Goal: Task Accomplishment & Management: Manage account settings

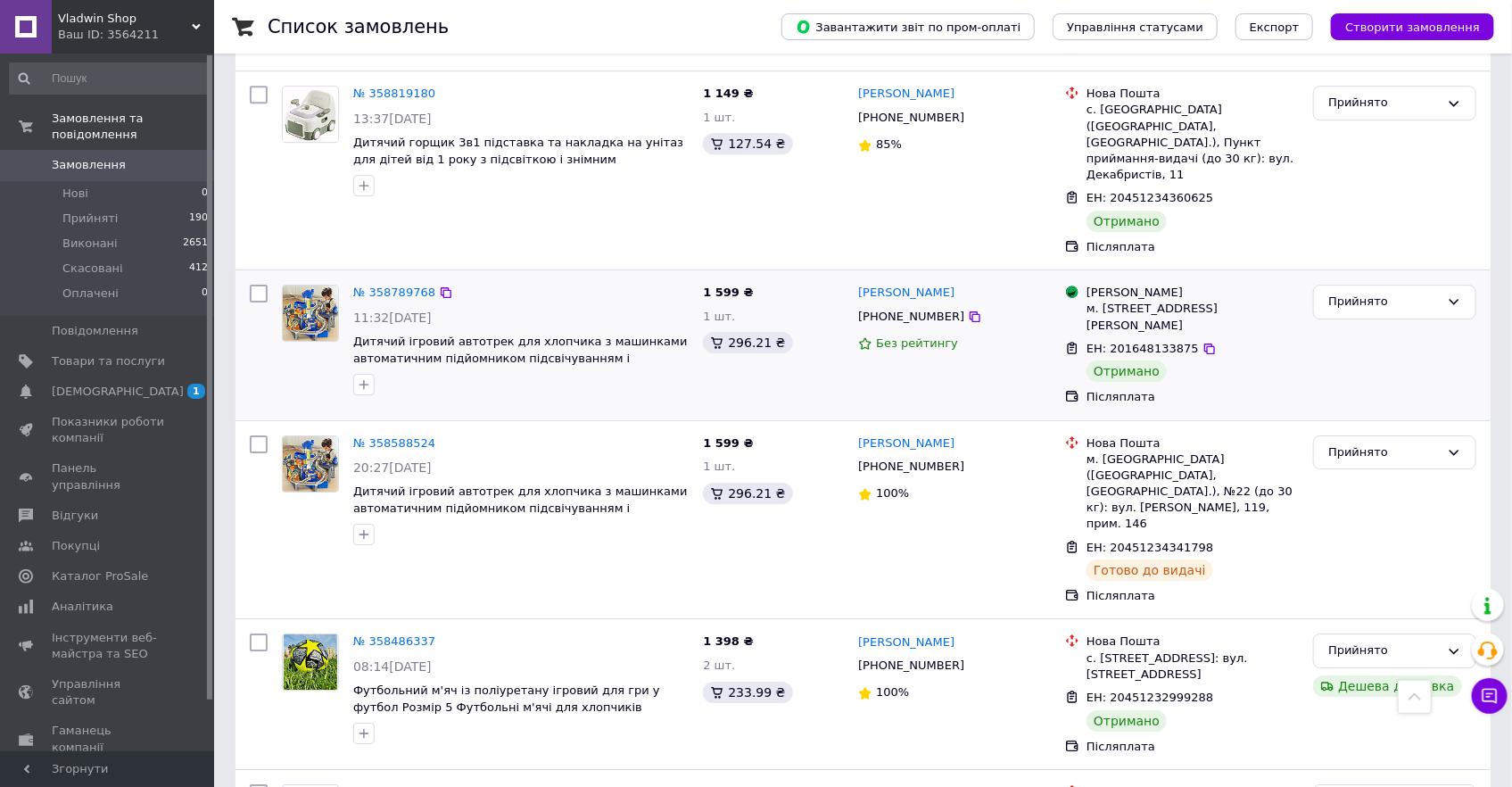
scroll to position [2677, 0]
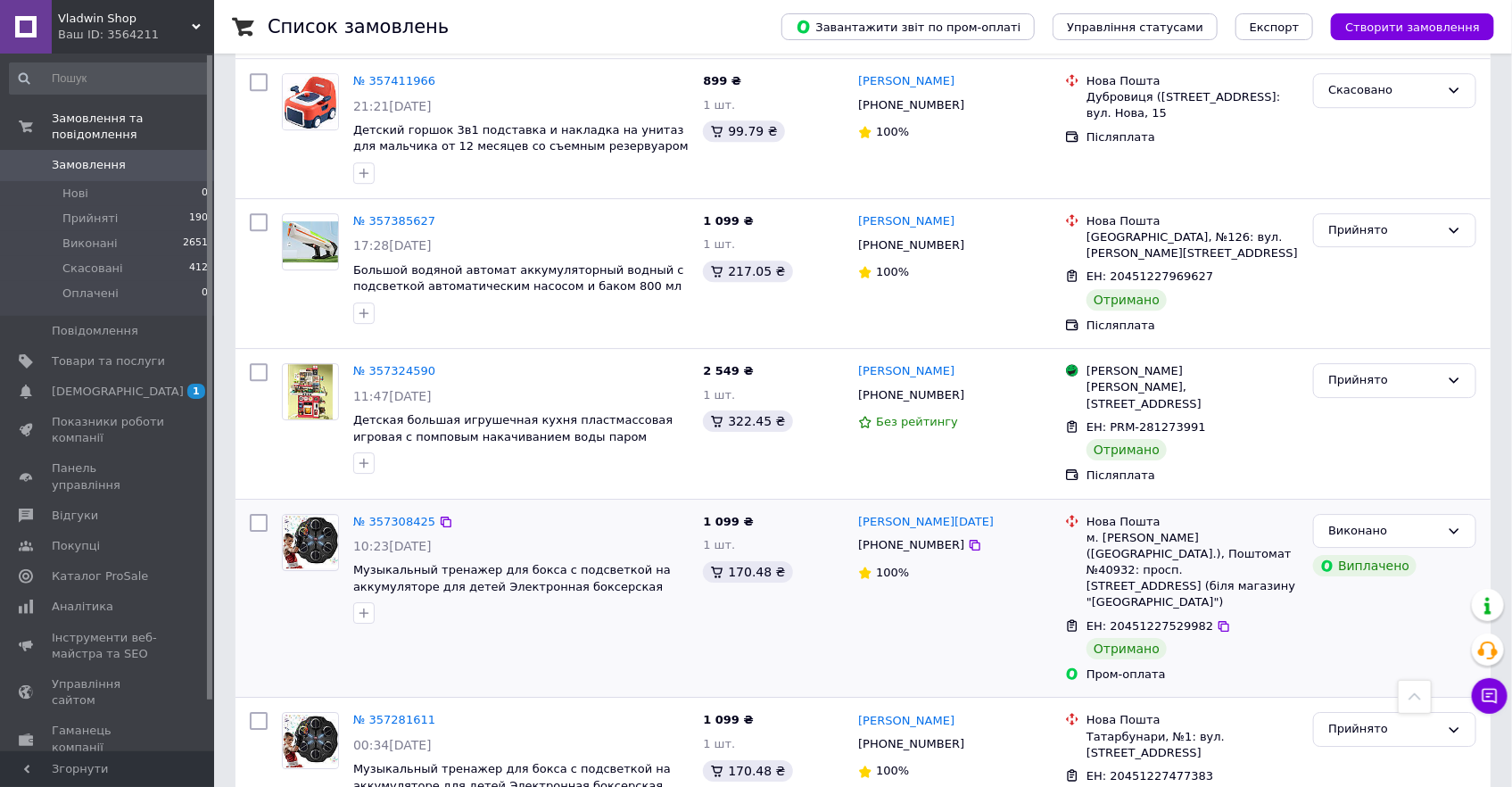
scroll to position [2618, 0]
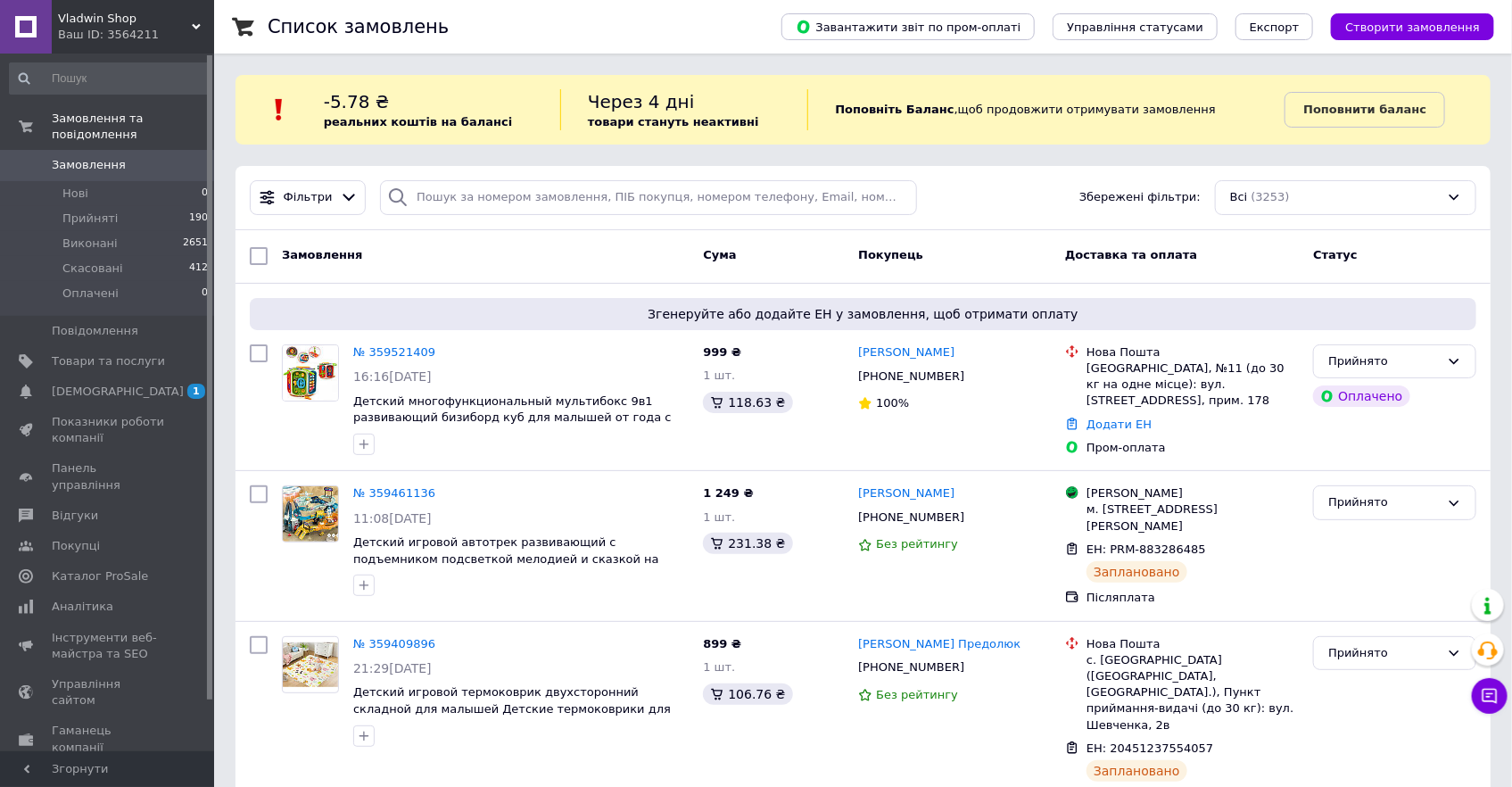
click at [88, 13] on span "Vladwin Shop" at bounding box center [124, 19] width 134 height 16
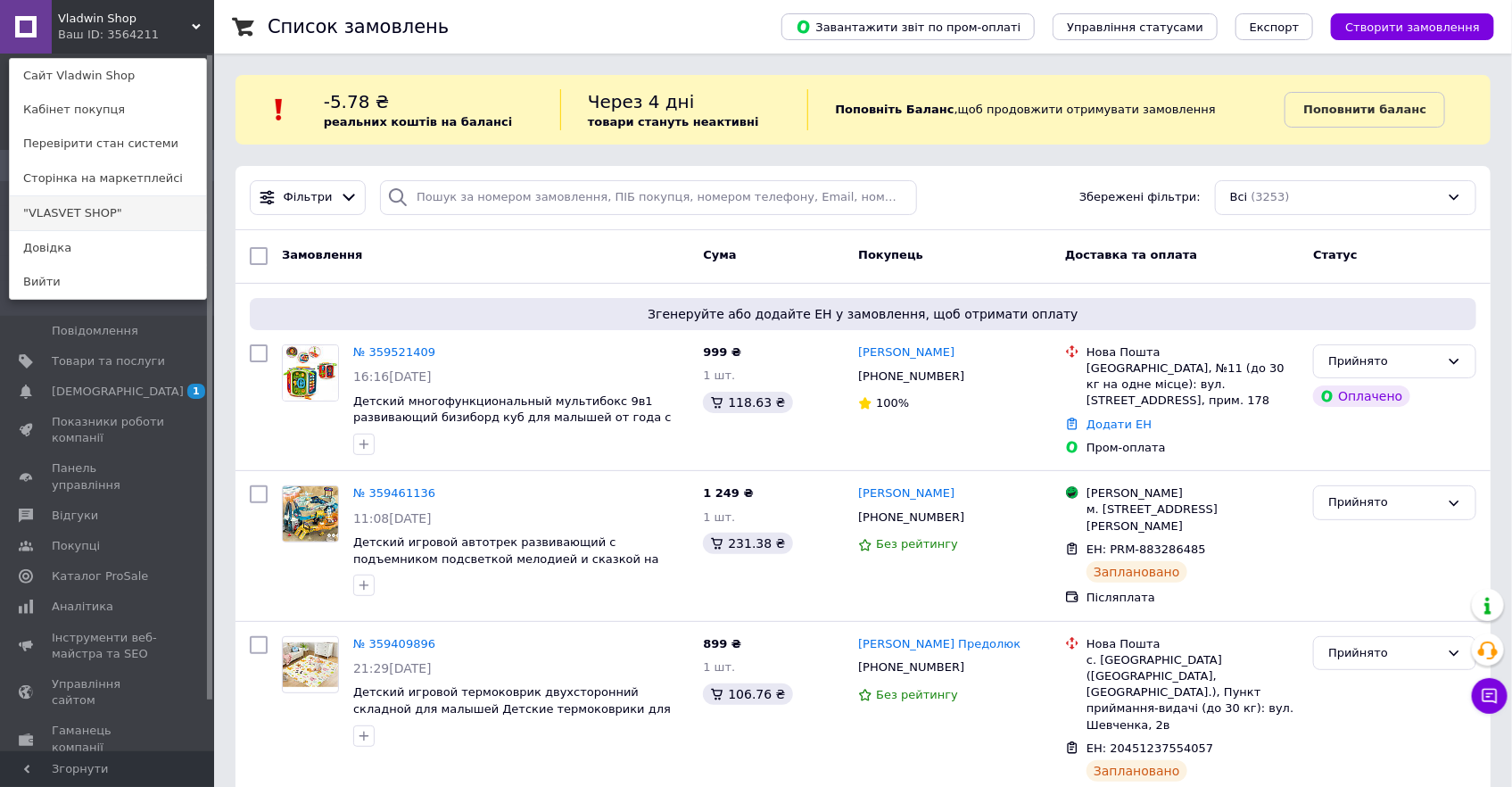
click at [115, 213] on link ""VLASVET SHOP"" at bounding box center [108, 212] width 196 height 34
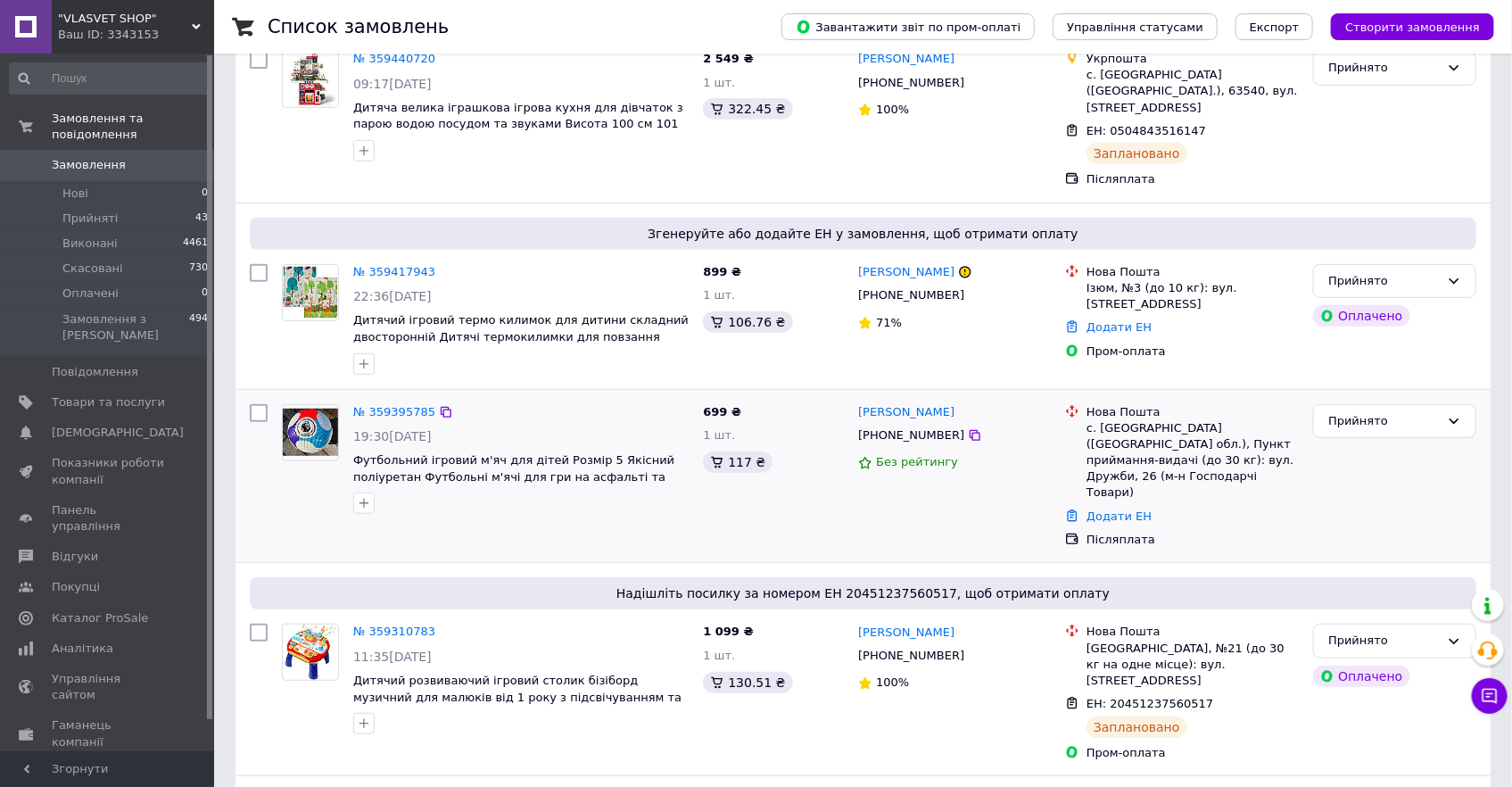
scroll to position [324, 0]
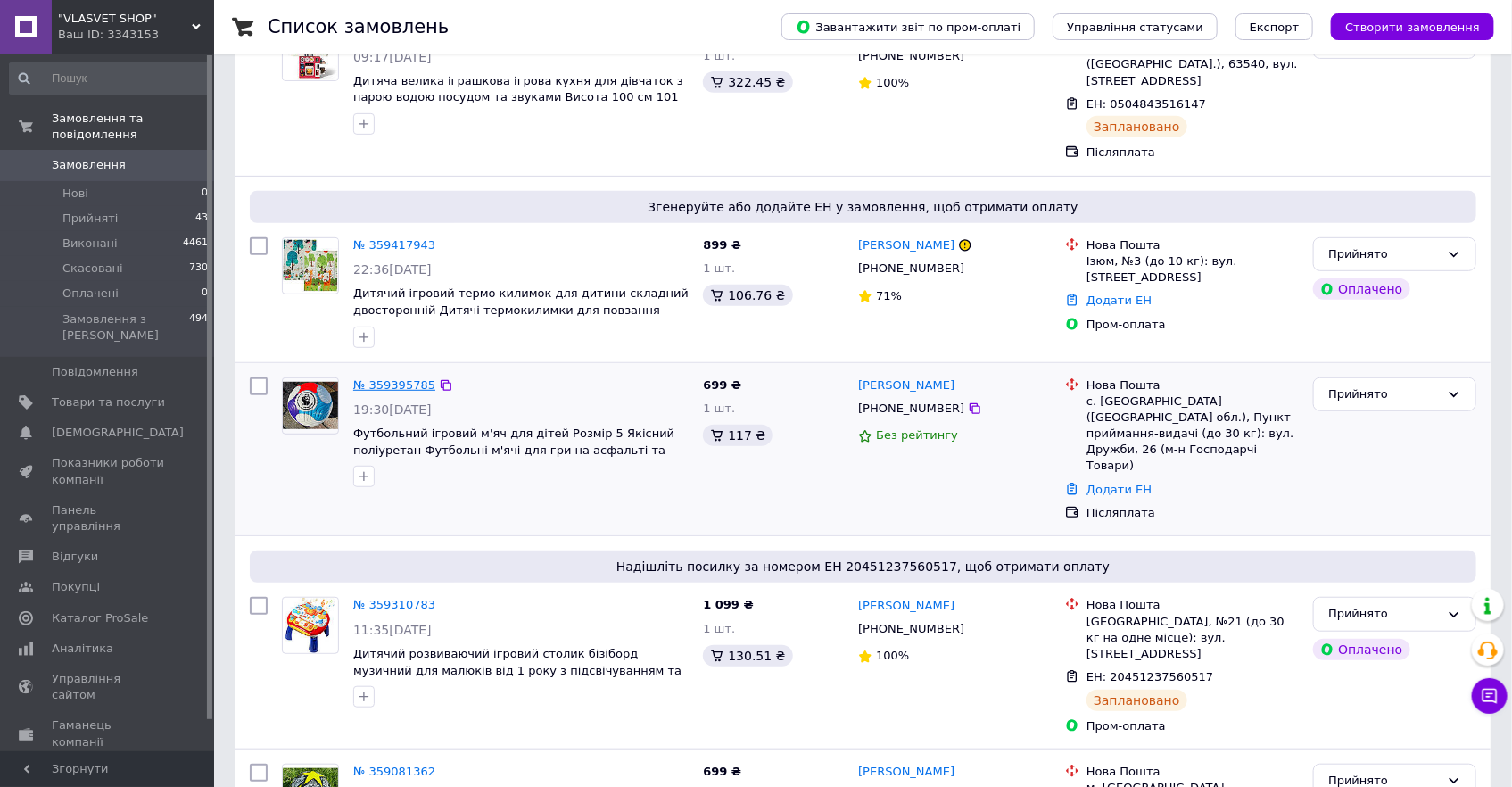
click at [387, 378] on link "№ 359395785" at bounding box center [394, 385] width 82 height 14
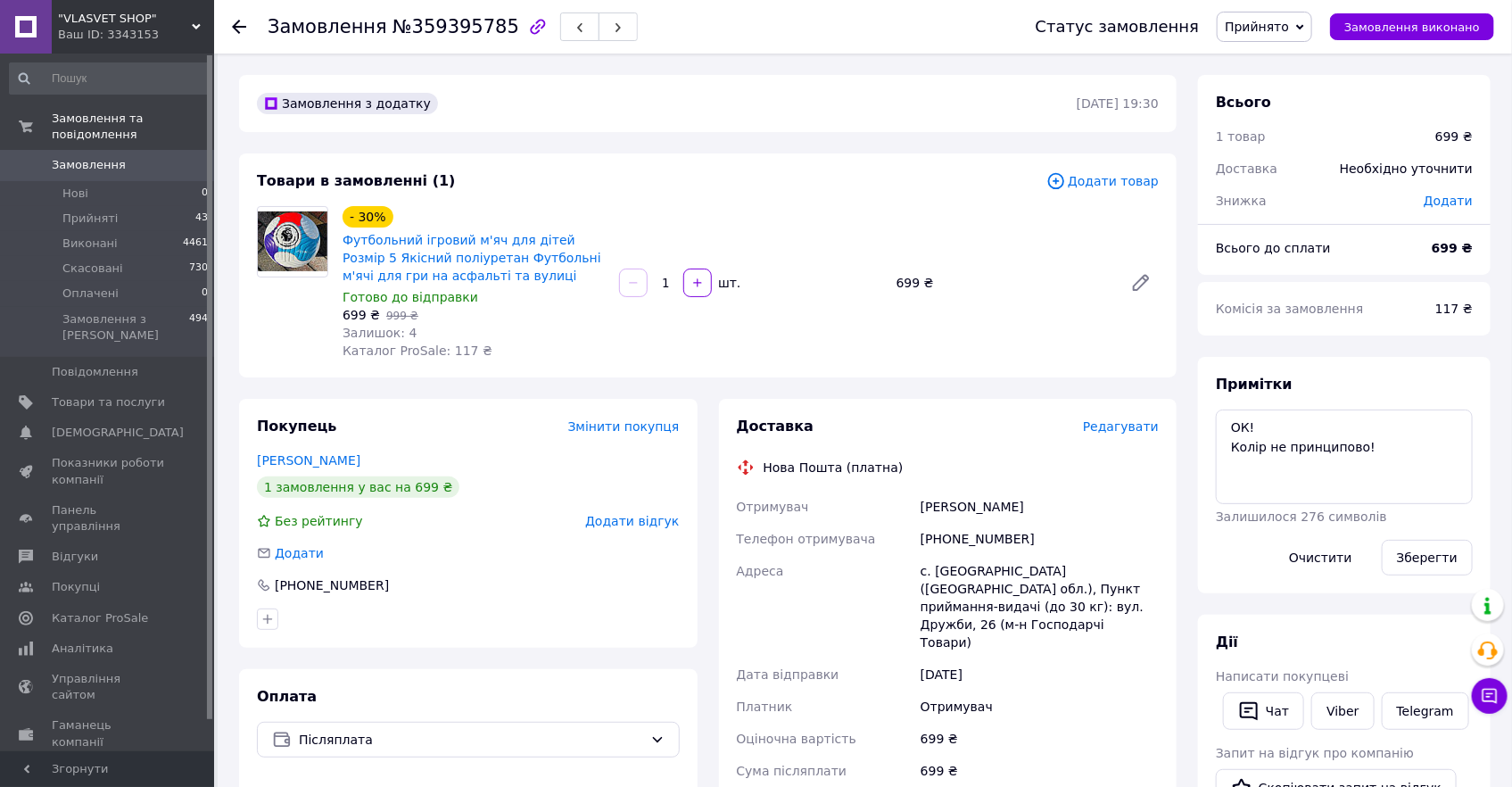
click at [1127, 427] on span "Редагувати" at bounding box center [1120, 426] width 75 height 15
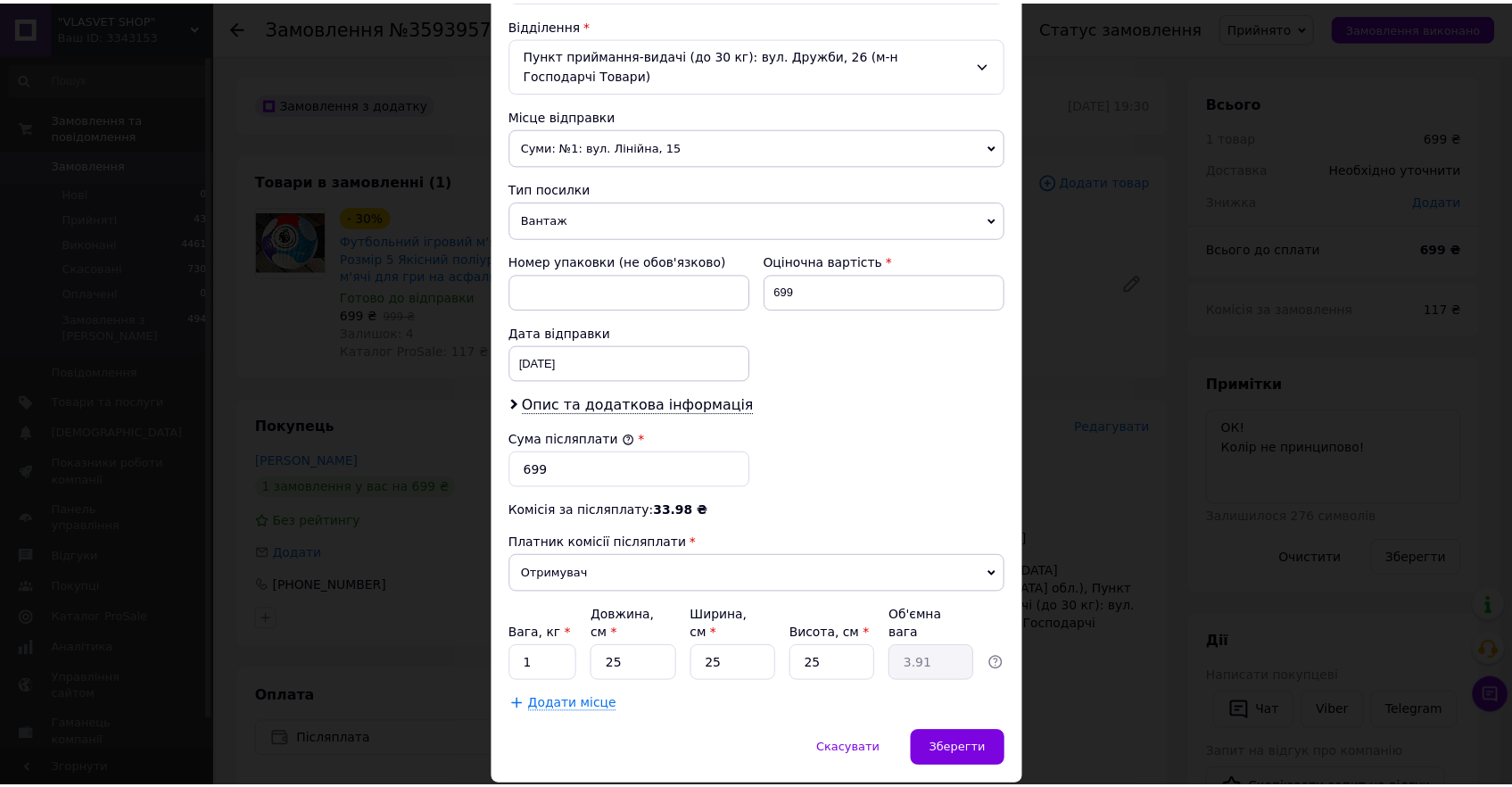
scroll to position [571, 0]
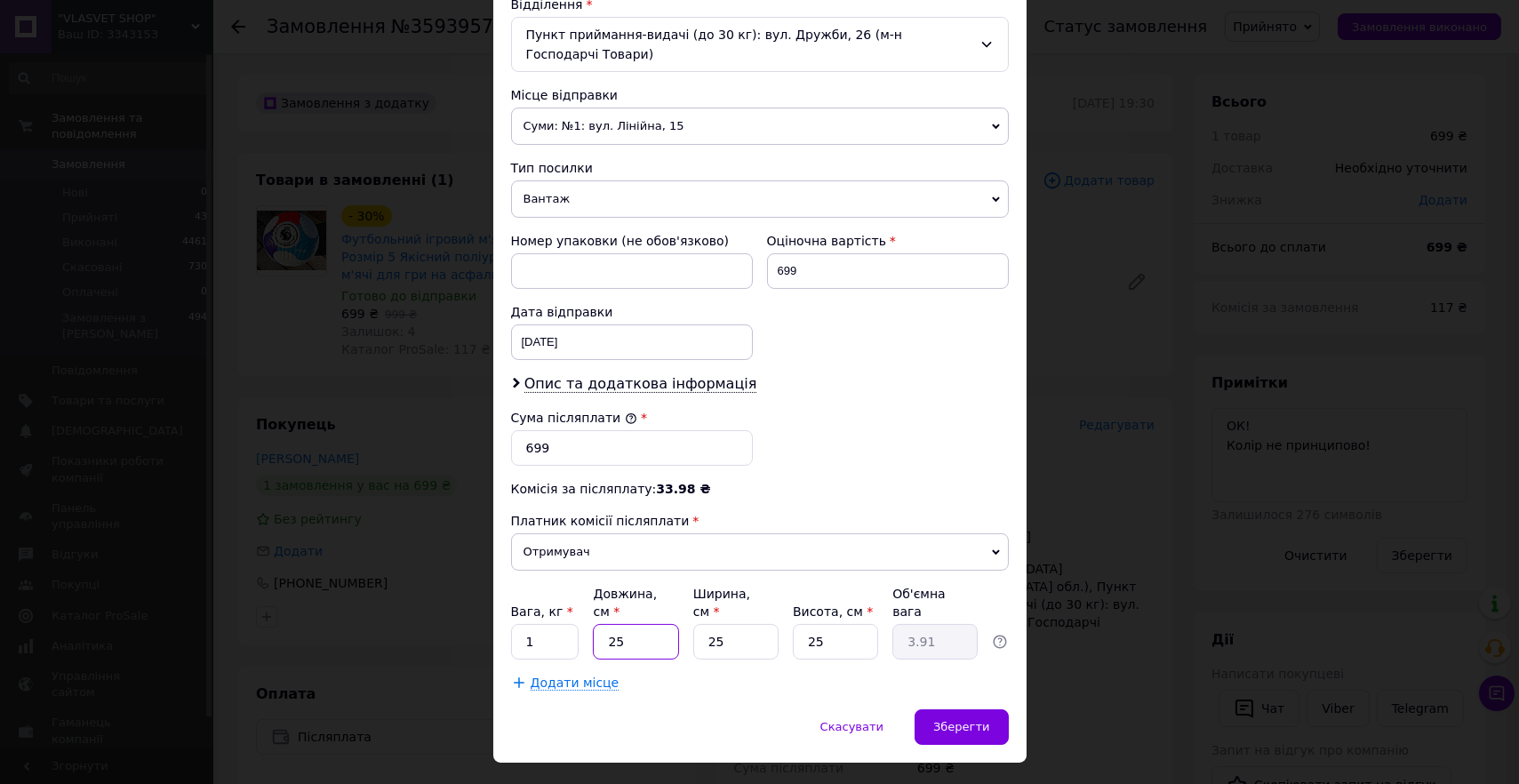
click at [646, 624] on input "25" at bounding box center [635, 642] width 85 height 35
click at [732, 624] on input "25" at bounding box center [736, 642] width 85 height 35
type input "2"
type input "0.31"
type input "23"
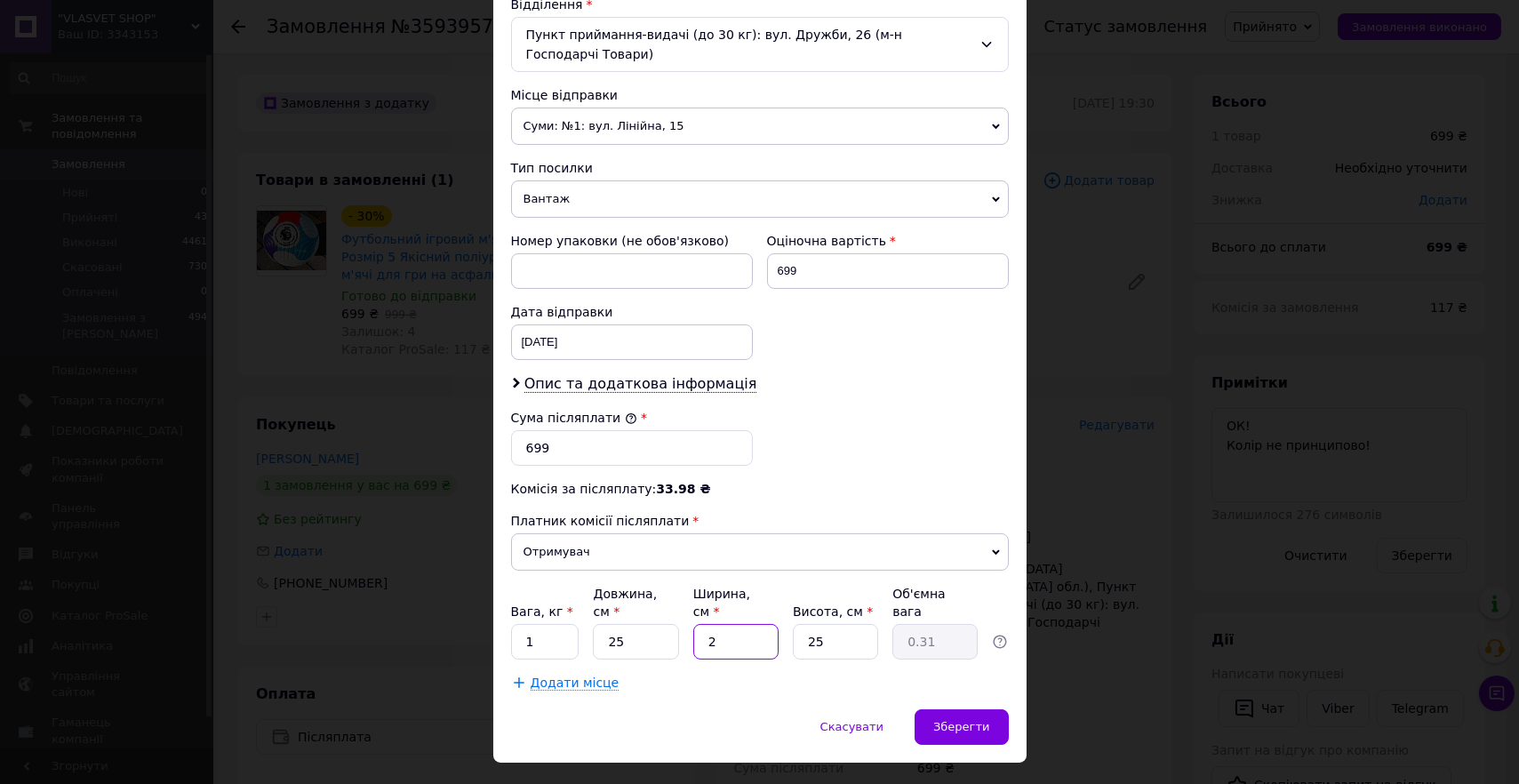
type input "3.59"
type input "23"
click at [842, 624] on input "25" at bounding box center [835, 642] width 85 height 35
type input "2"
type input "0.29"
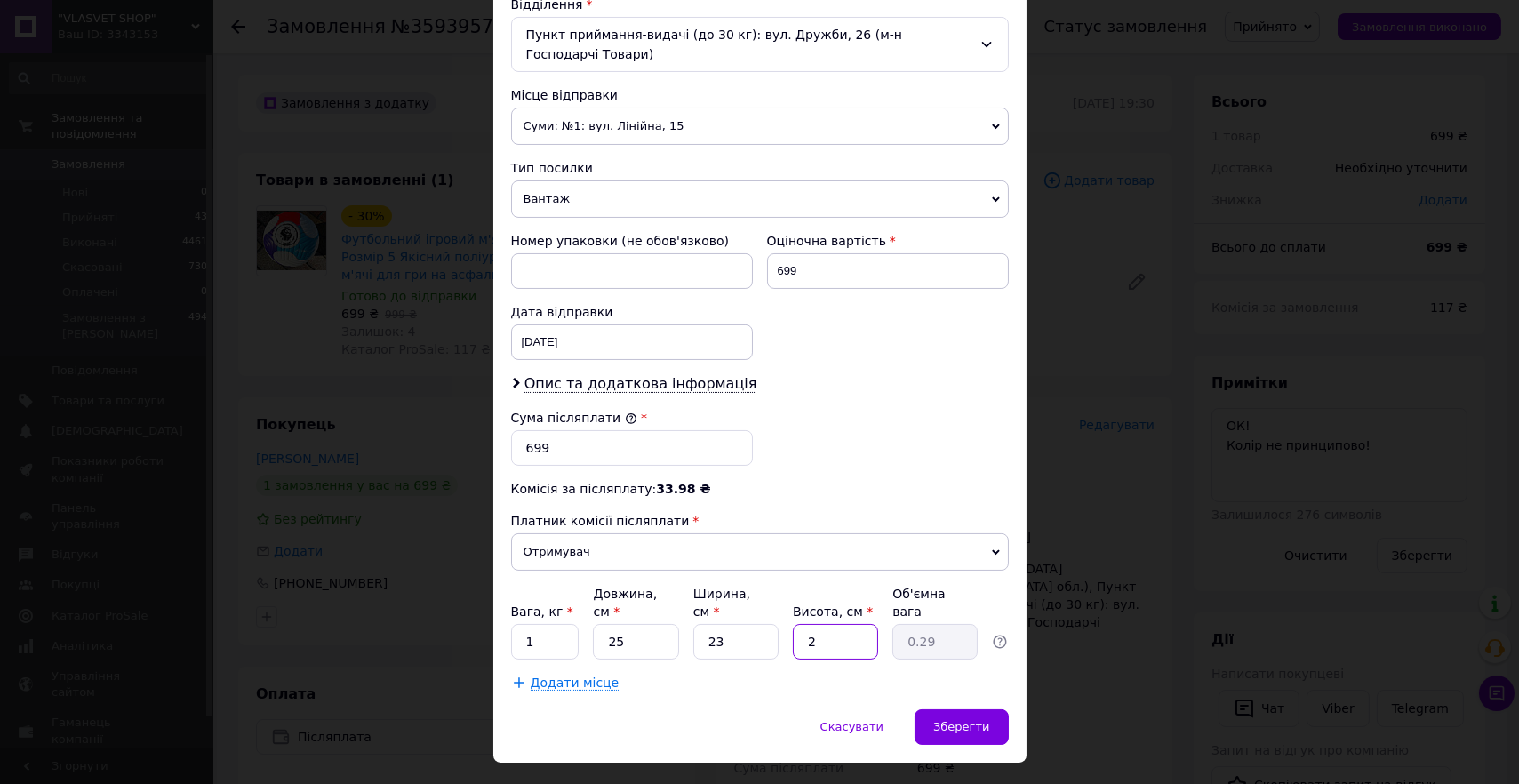
type input "23"
type input "3.31"
type input "23"
click at [534, 624] on input "1" at bounding box center [545, 642] width 68 height 35
type input "0.6"
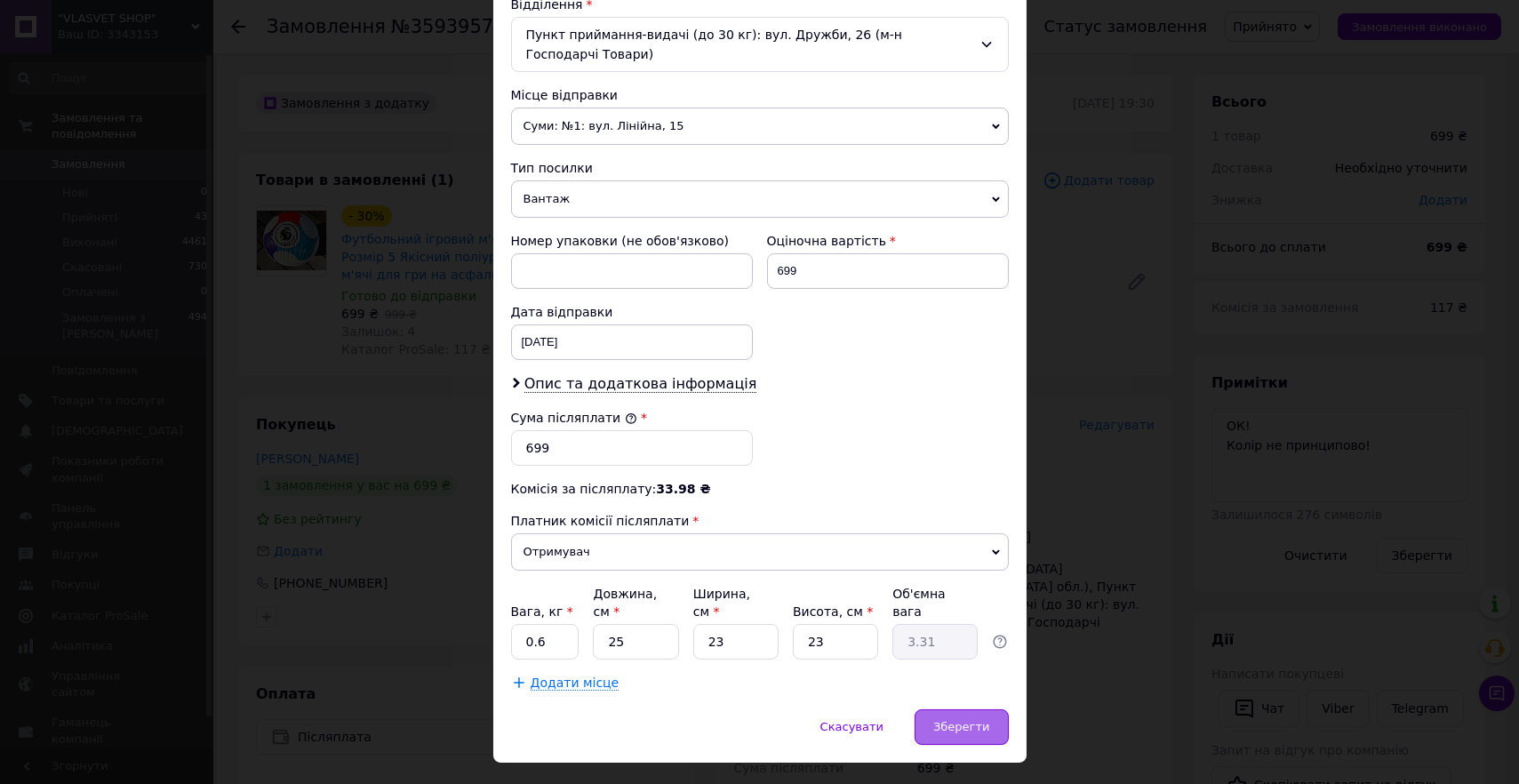
click at [955, 720] on span "Зберегти" at bounding box center [961, 726] width 56 height 14
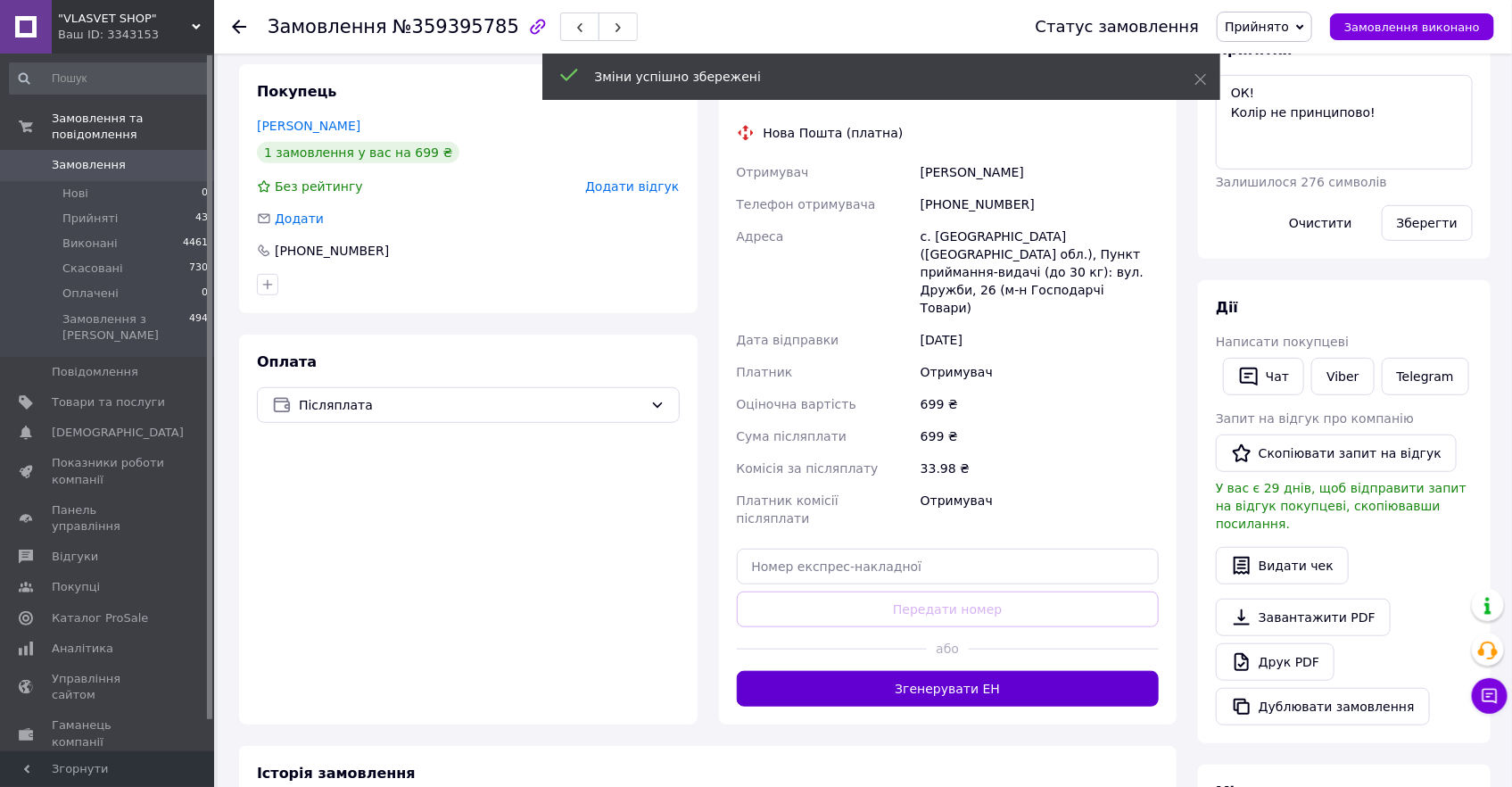
scroll to position [405, 0]
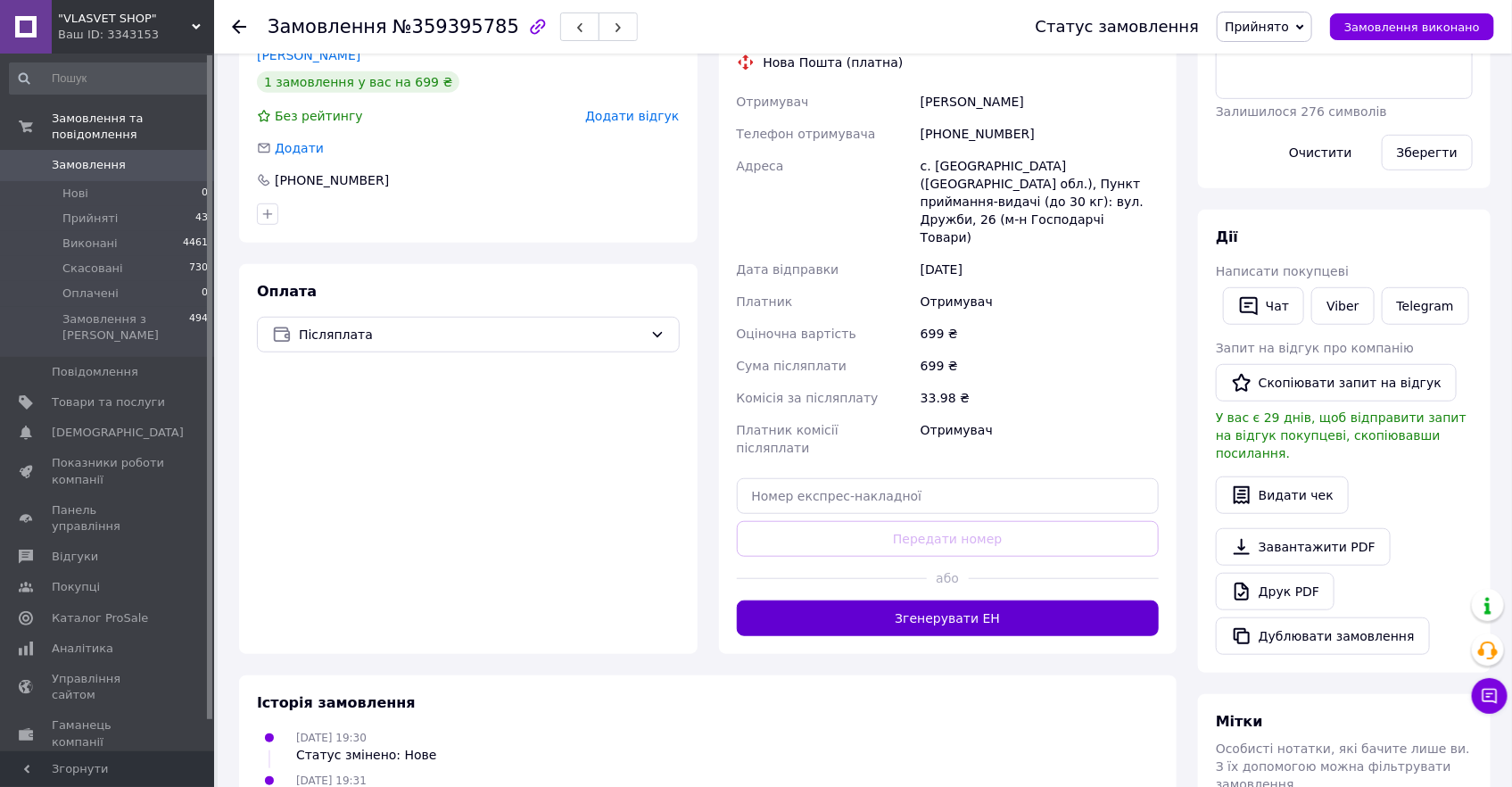
click at [939, 600] on button "Згенерувати ЕН" at bounding box center [948, 618] width 423 height 35
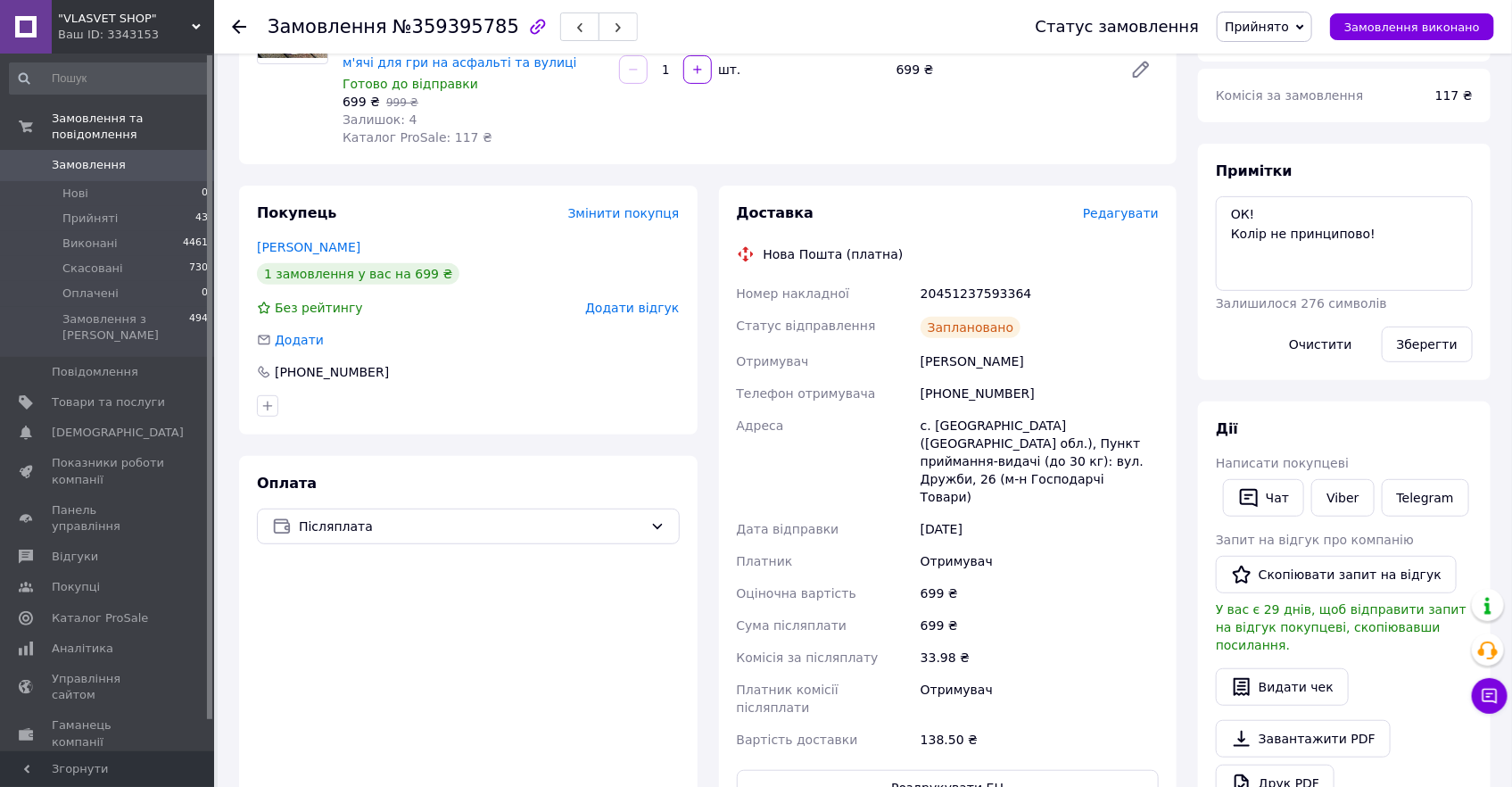
scroll to position [80, 0]
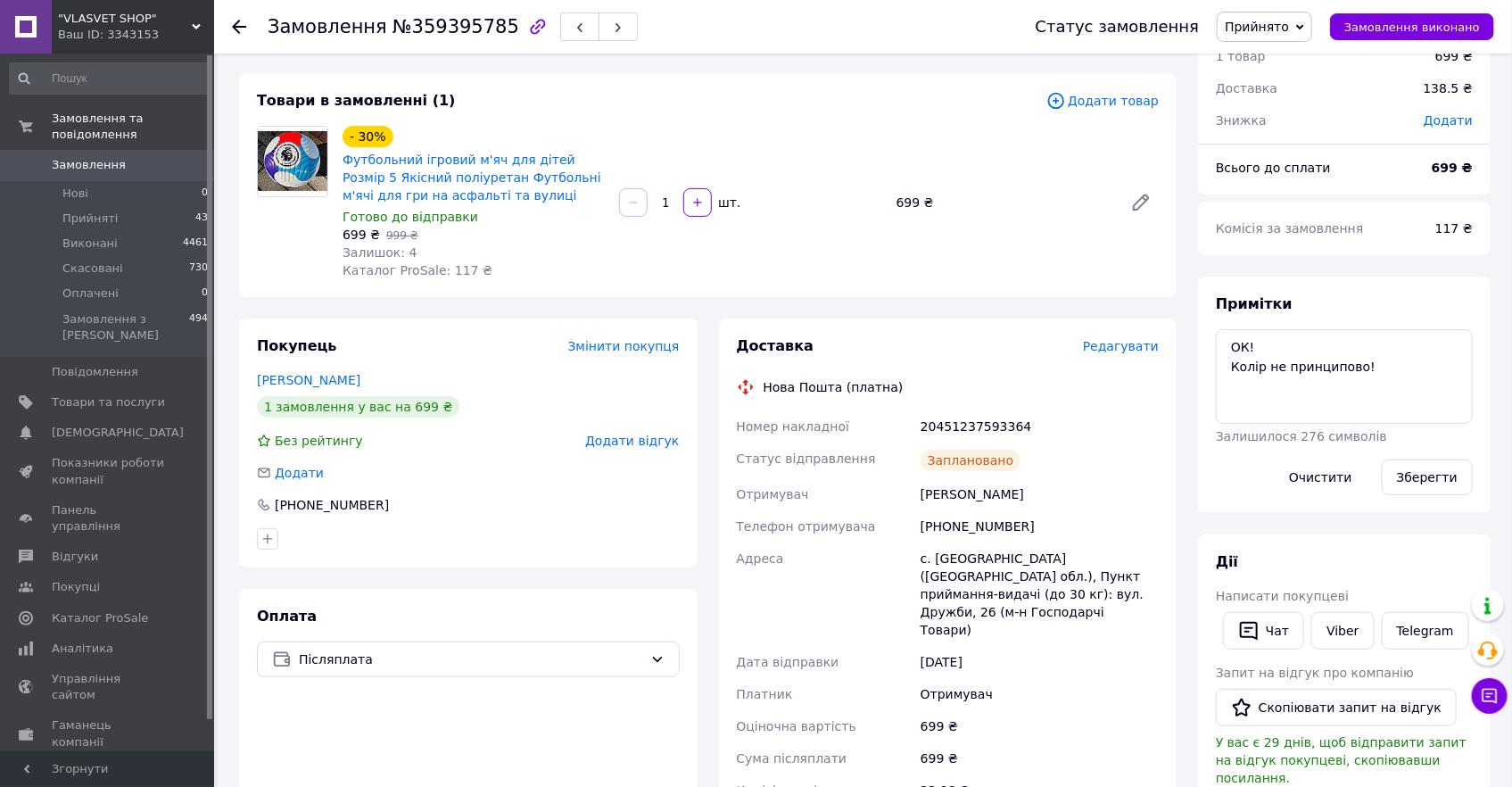
click at [235, 25] on use at bounding box center [239, 26] width 15 height 15
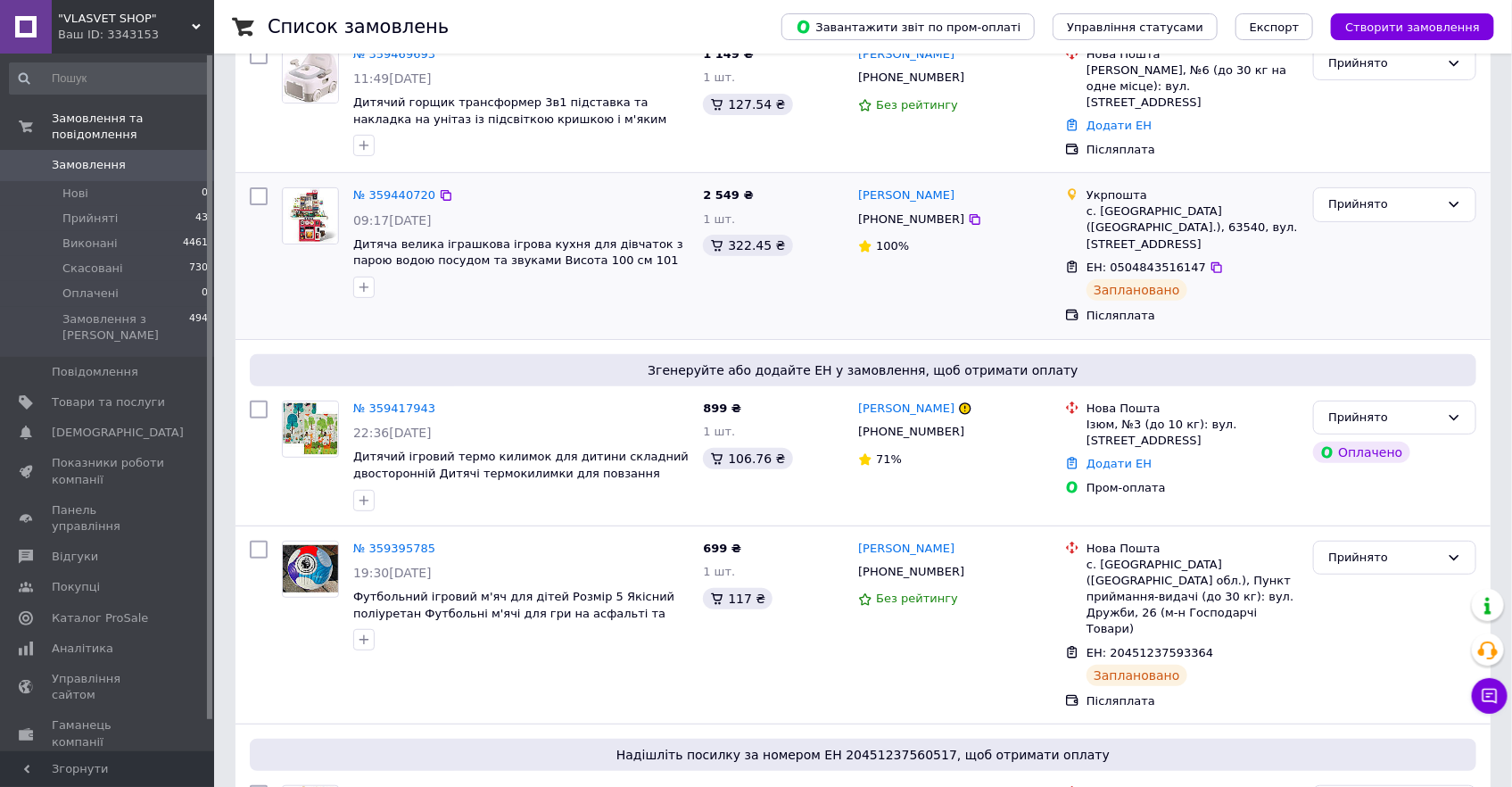
scroll to position [162, 0]
click at [391, 400] on link "№ 359417943" at bounding box center [394, 407] width 82 height 14
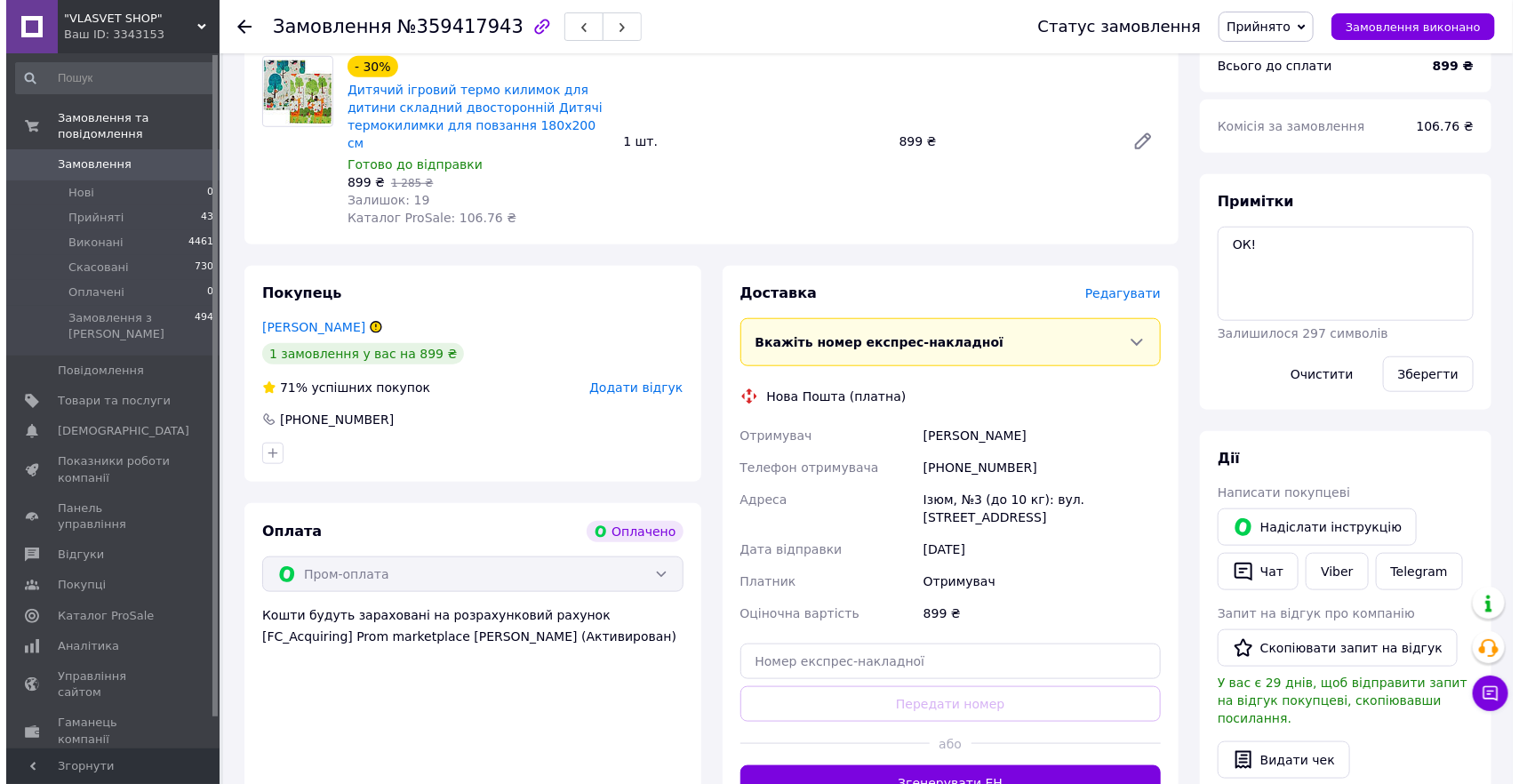
scroll to position [646, 0]
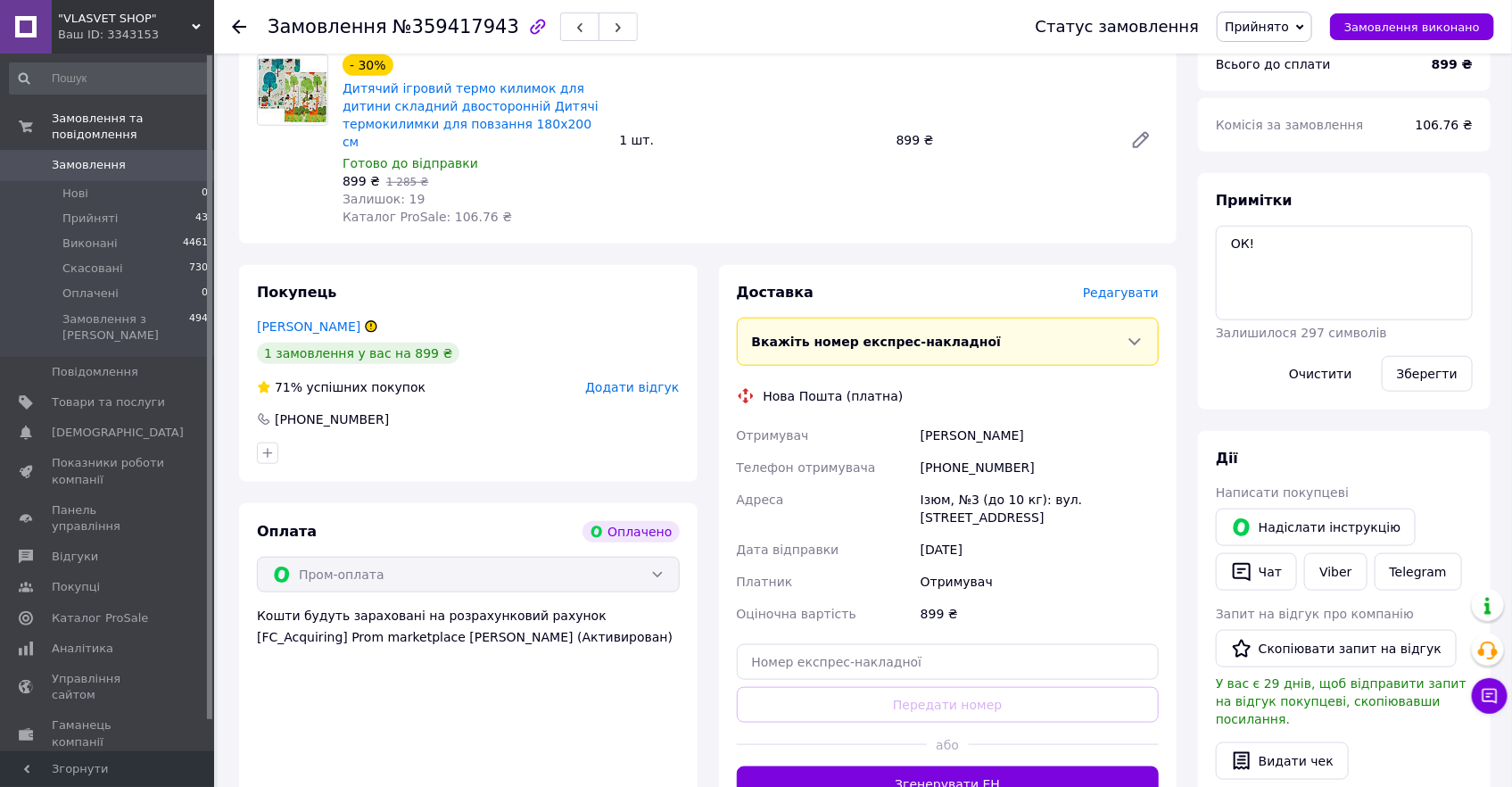
click at [1130, 286] on span "Редагувати" at bounding box center [1120, 293] width 75 height 15
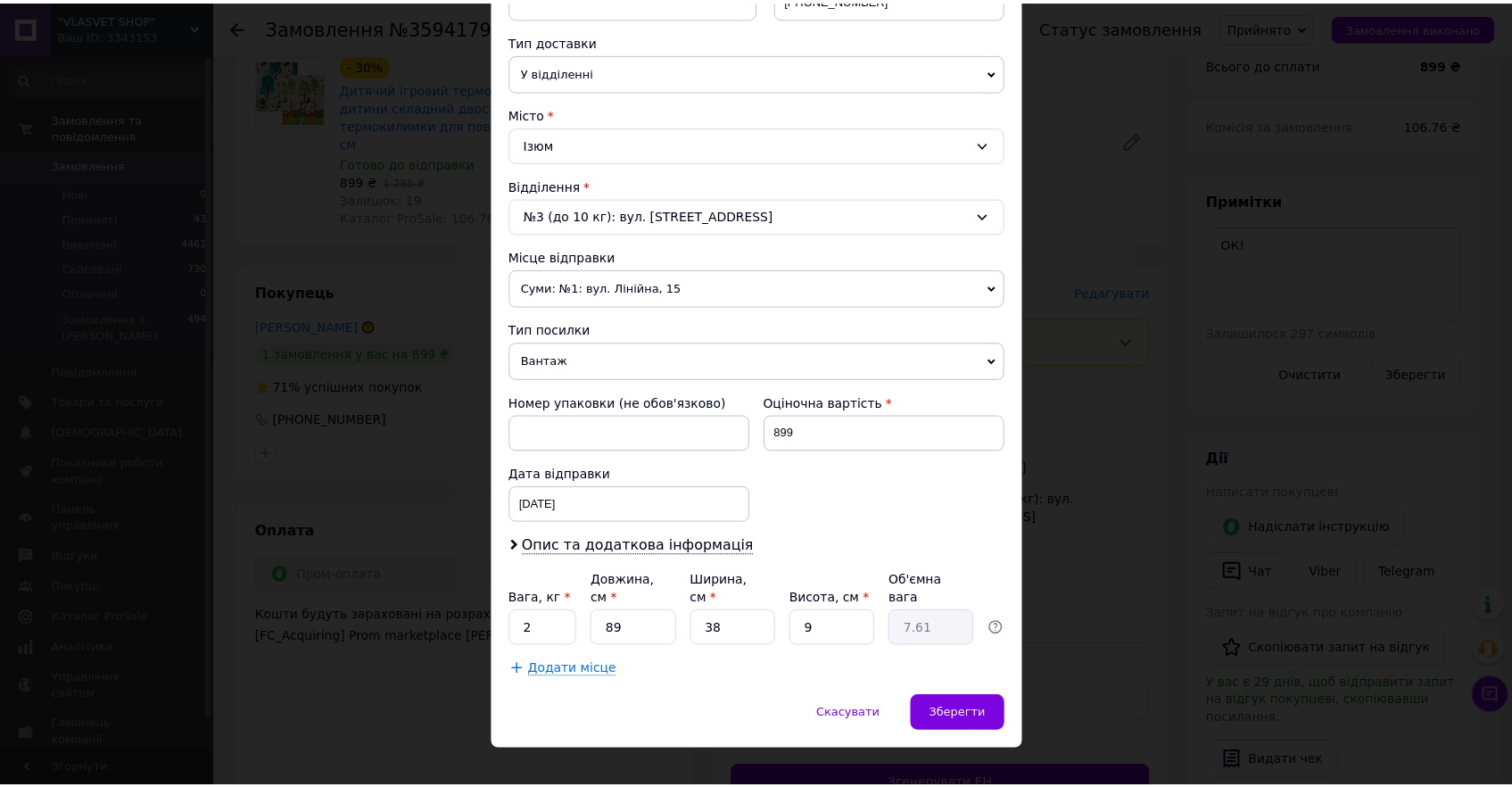
scroll to position [394, 0]
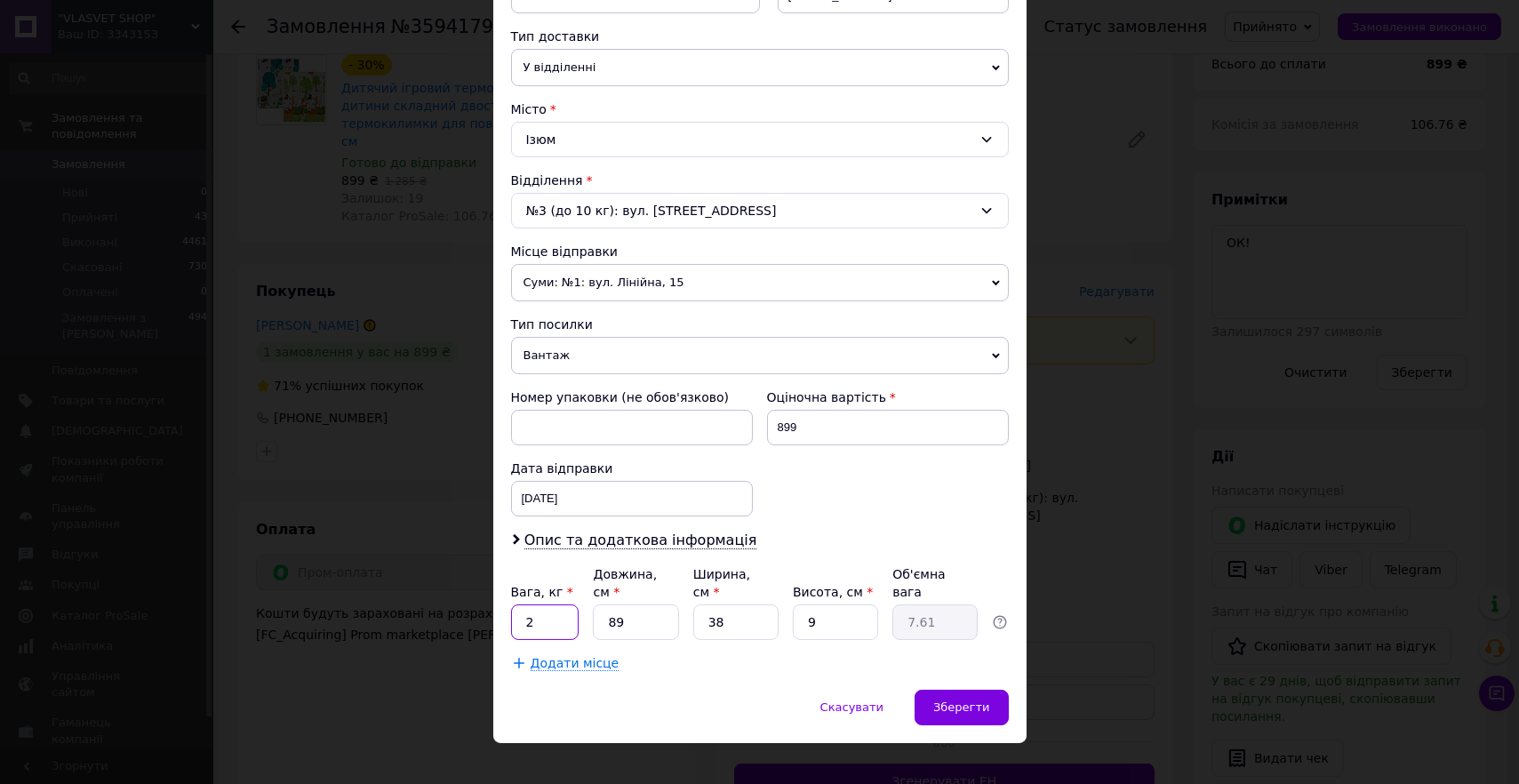
click at [544, 606] on input "2" at bounding box center [545, 622] width 68 height 35
type input "1.1"
click at [962, 700] on span "Зберегти" at bounding box center [961, 707] width 56 height 14
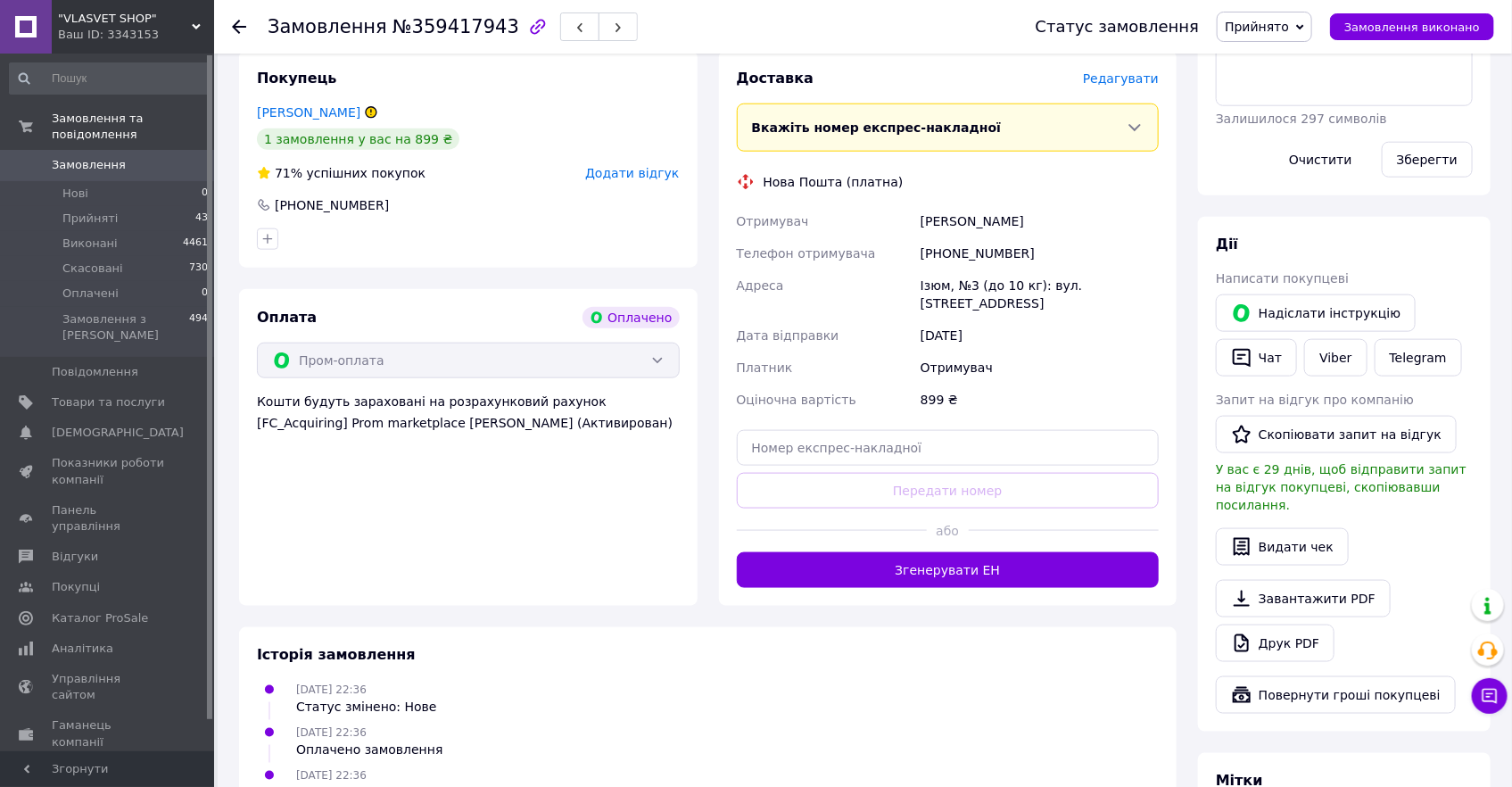
scroll to position [810, 0]
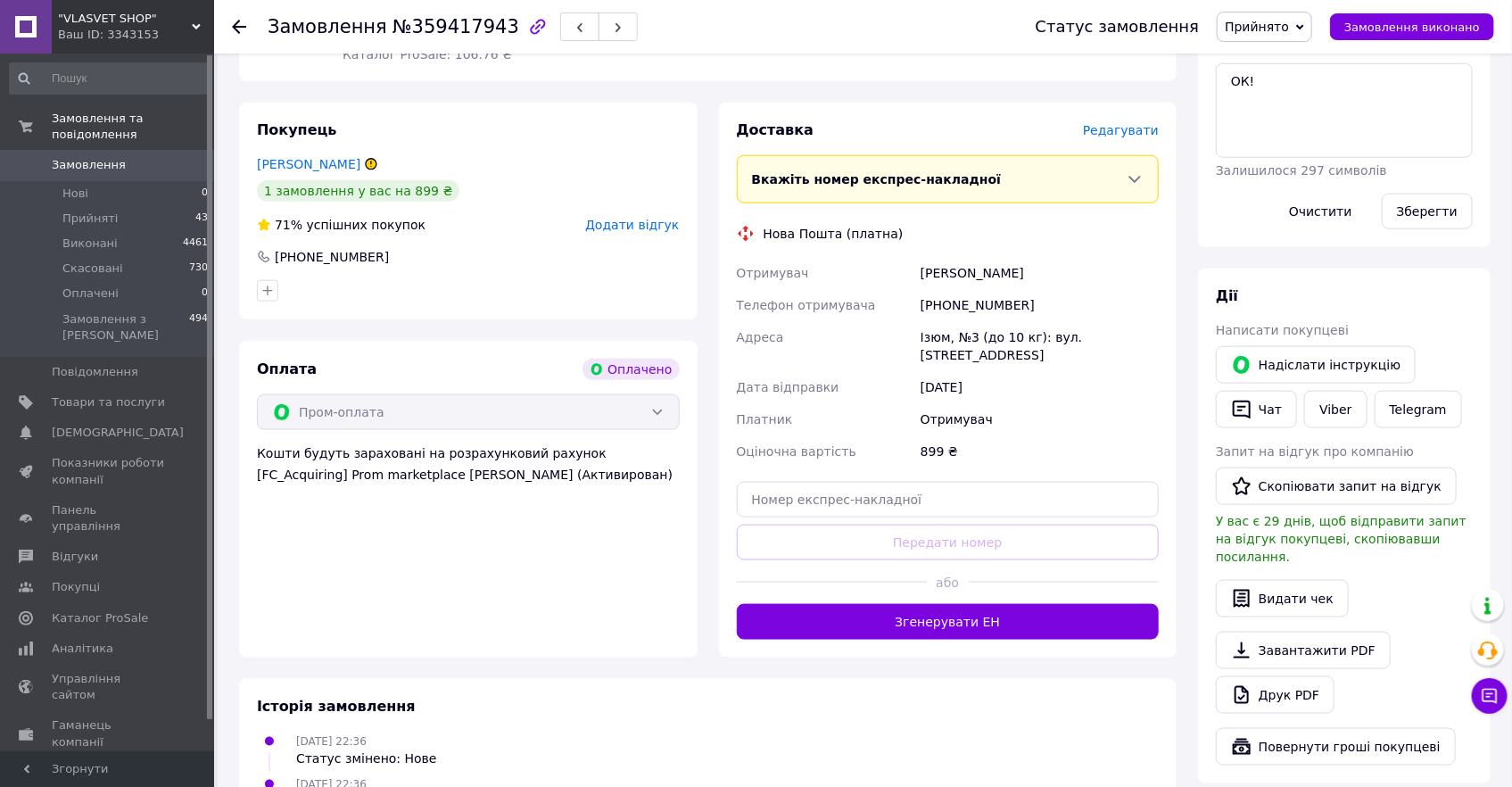
click at [930, 604] on button "Згенерувати ЕН" at bounding box center [948, 622] width 423 height 35
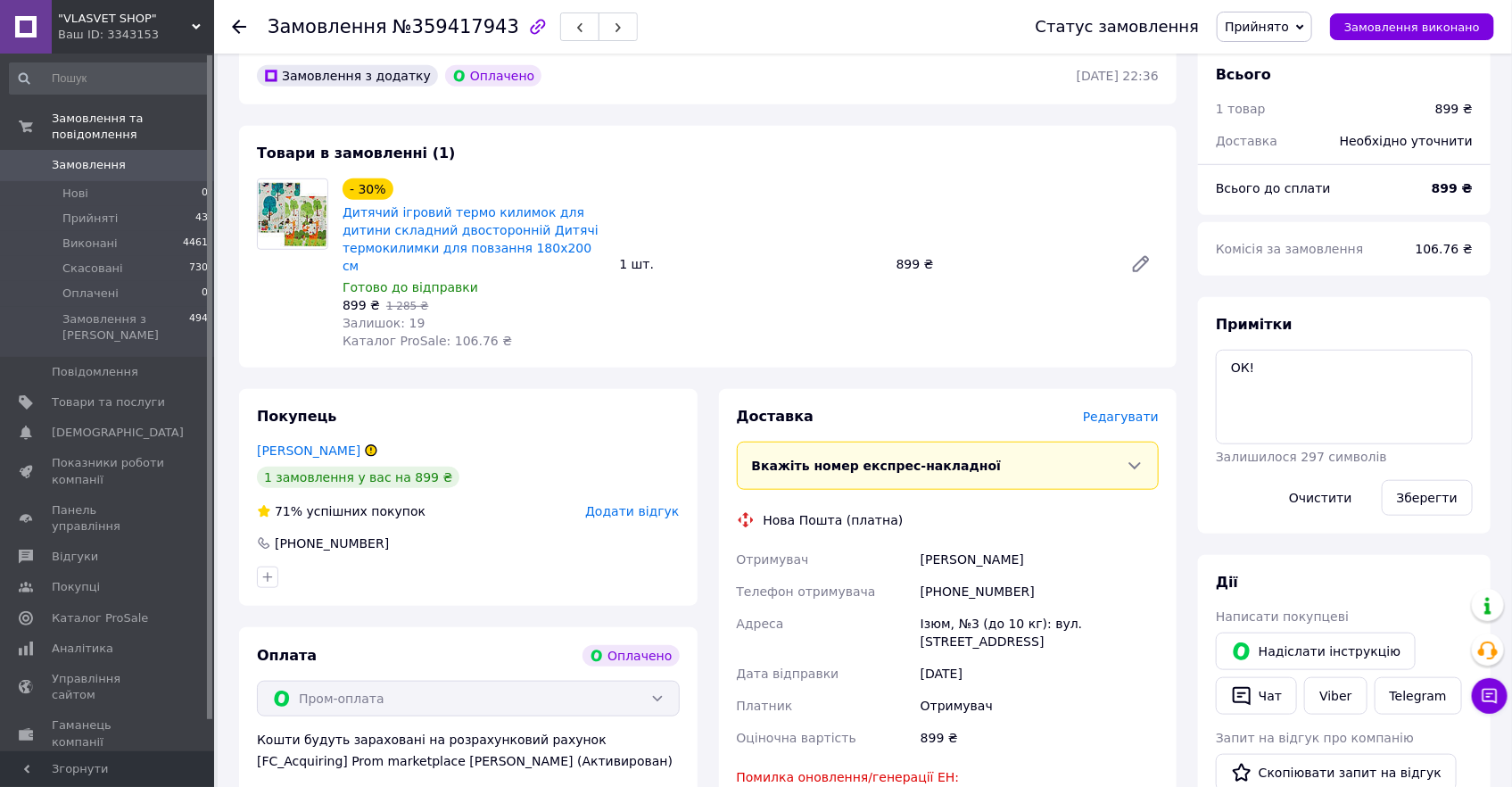
scroll to position [486, 0]
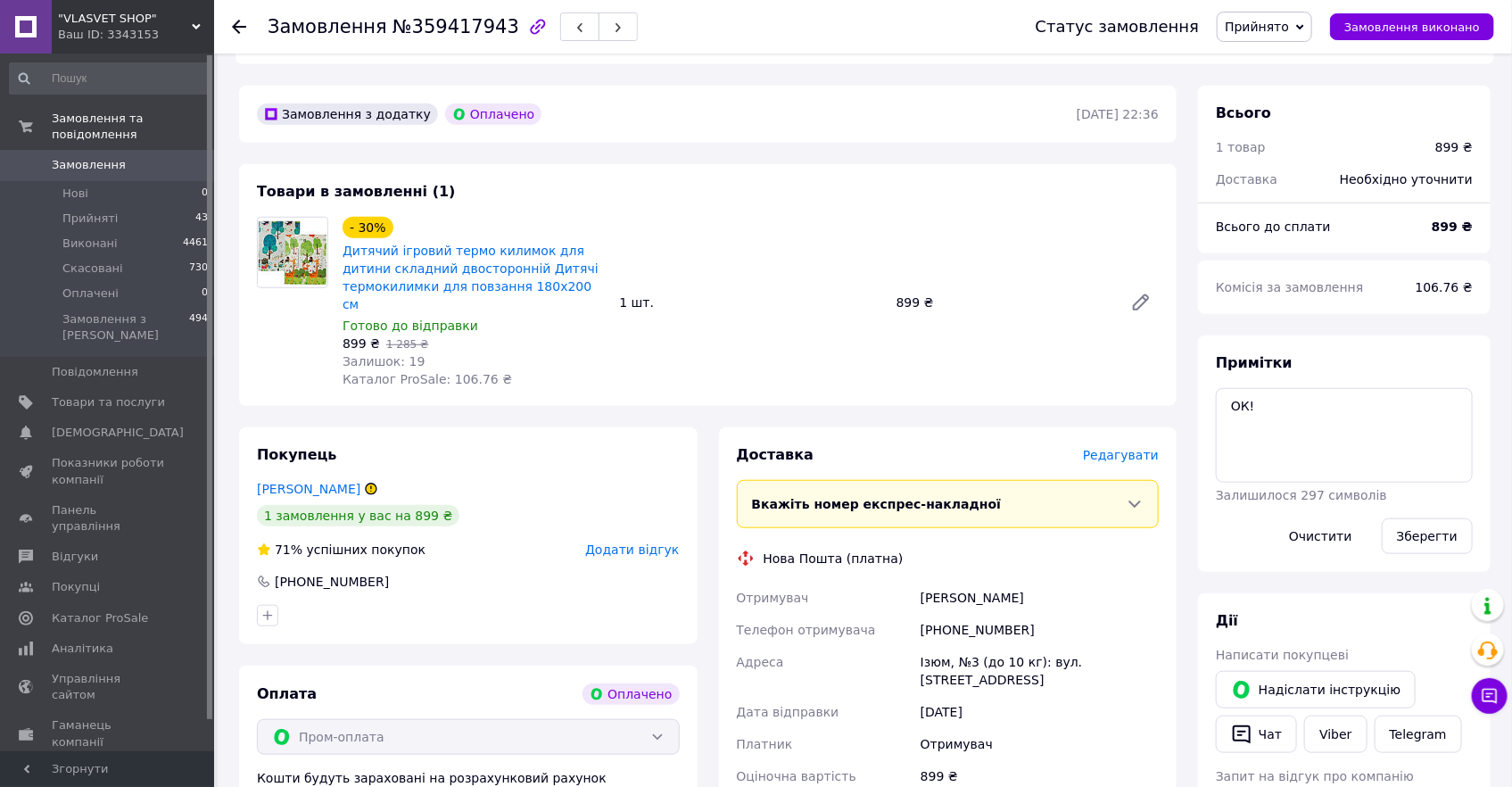
click at [240, 21] on use at bounding box center [239, 26] width 15 height 15
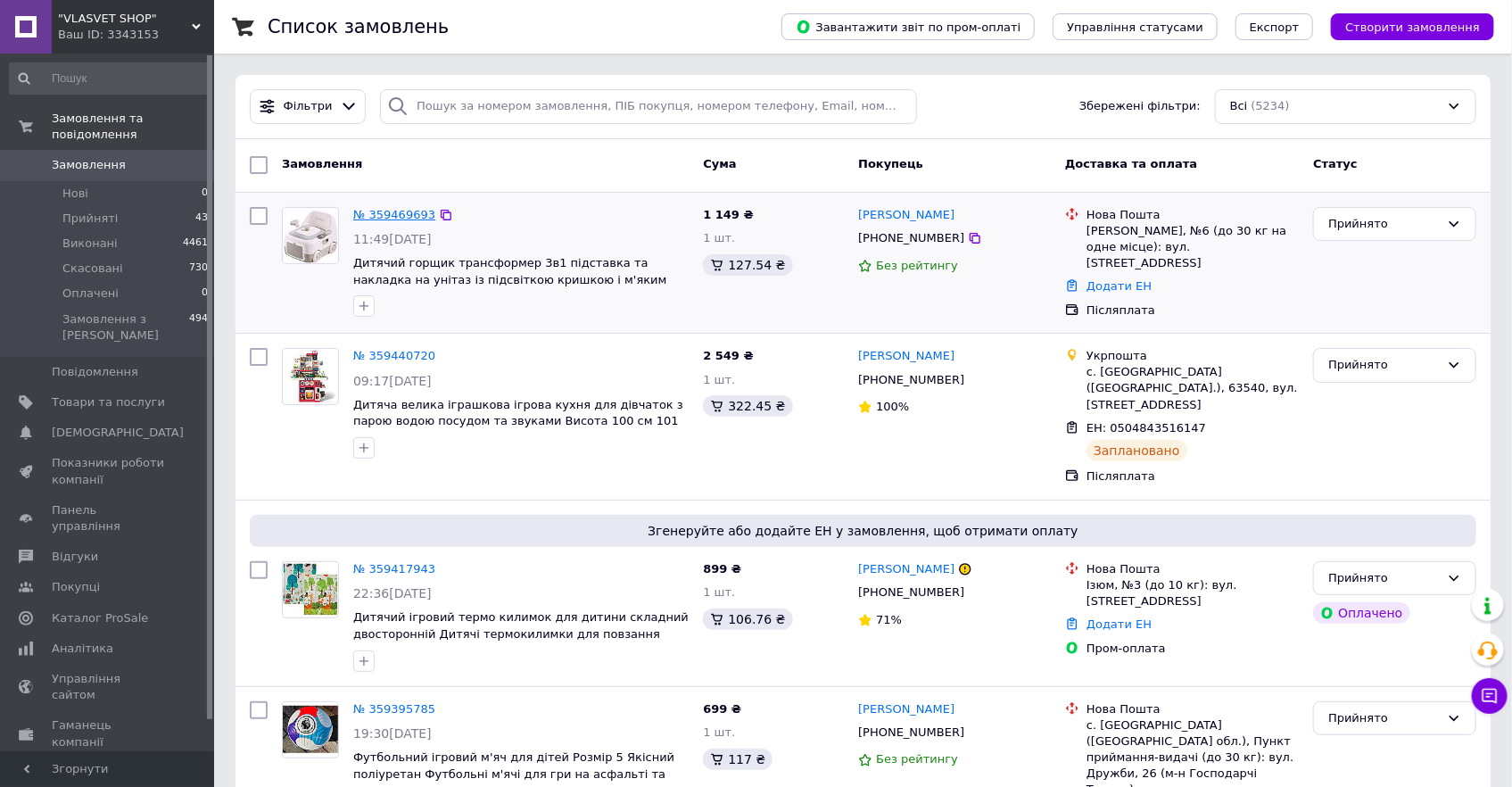
click at [367, 208] on link "№ 359469693" at bounding box center [394, 214] width 82 height 14
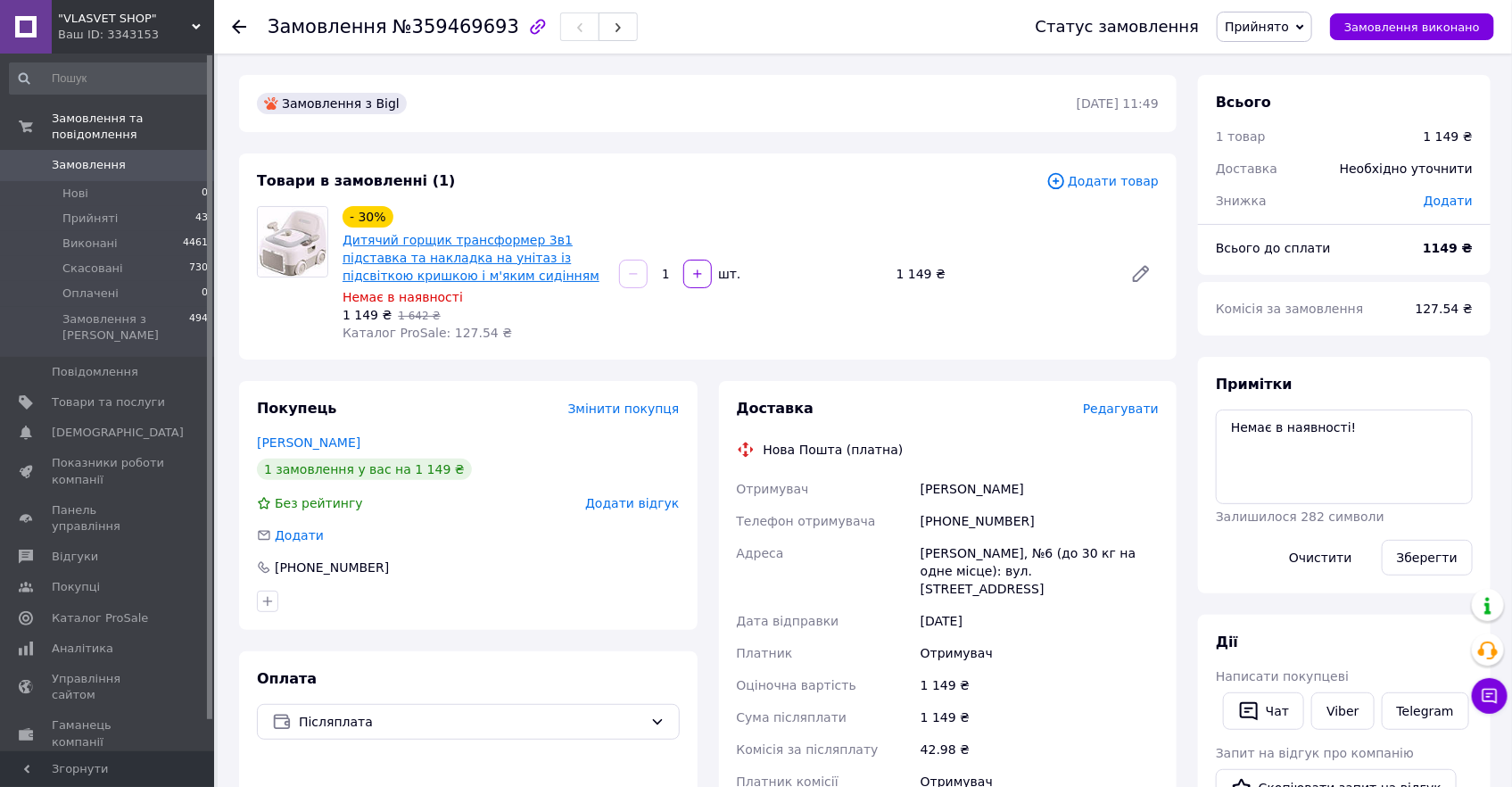
click at [478, 255] on link "Дитячий горщик трансформер 3в1 підставка та накладка на унітаз із підсвіткою кр…" at bounding box center [471, 257] width 256 height 50
click at [241, 23] on icon at bounding box center [239, 26] width 15 height 15
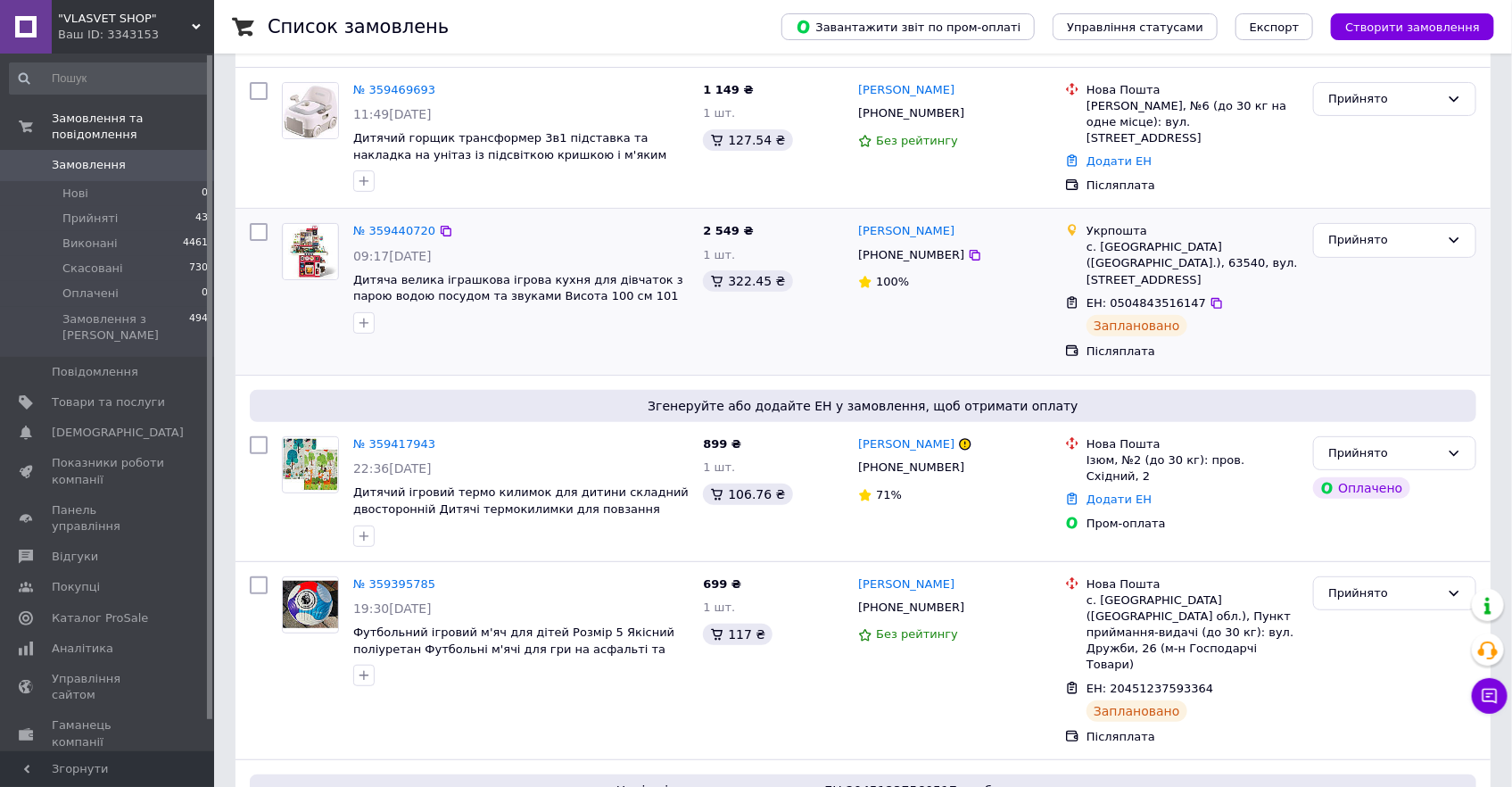
scroll to position [162, 0]
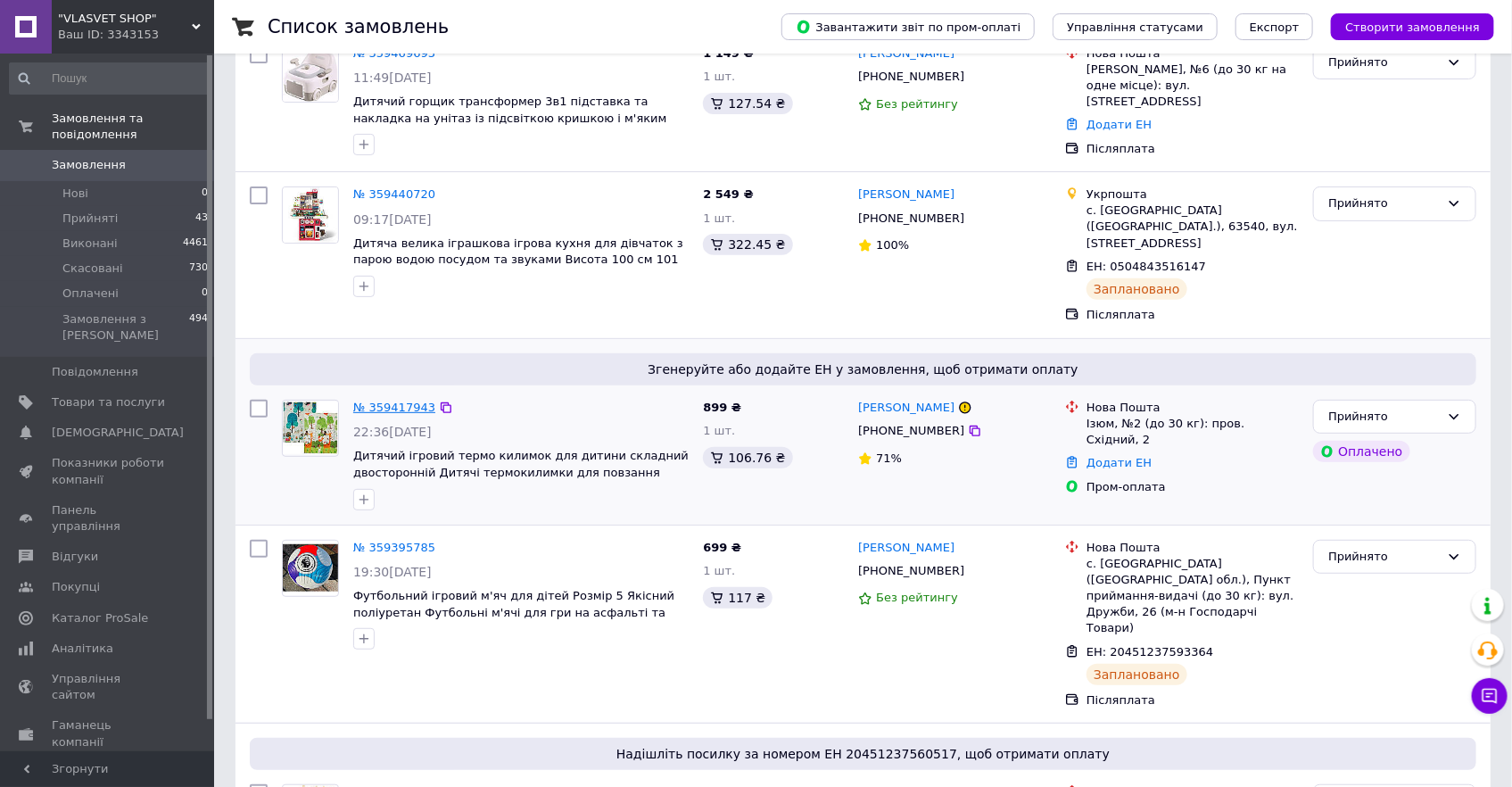
click at [403, 400] on link "№ 359417943" at bounding box center [394, 407] width 82 height 14
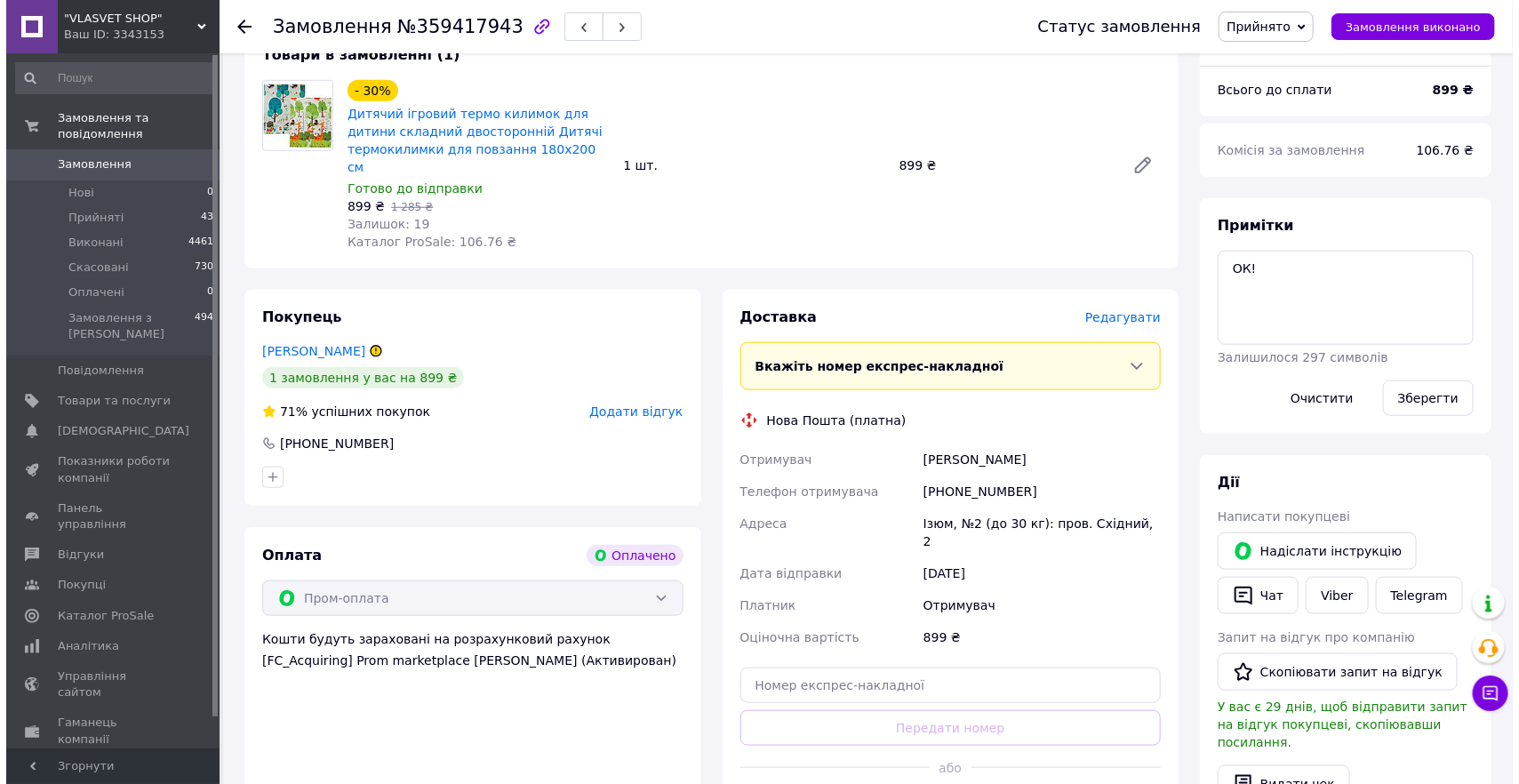
scroll to position [646, 0]
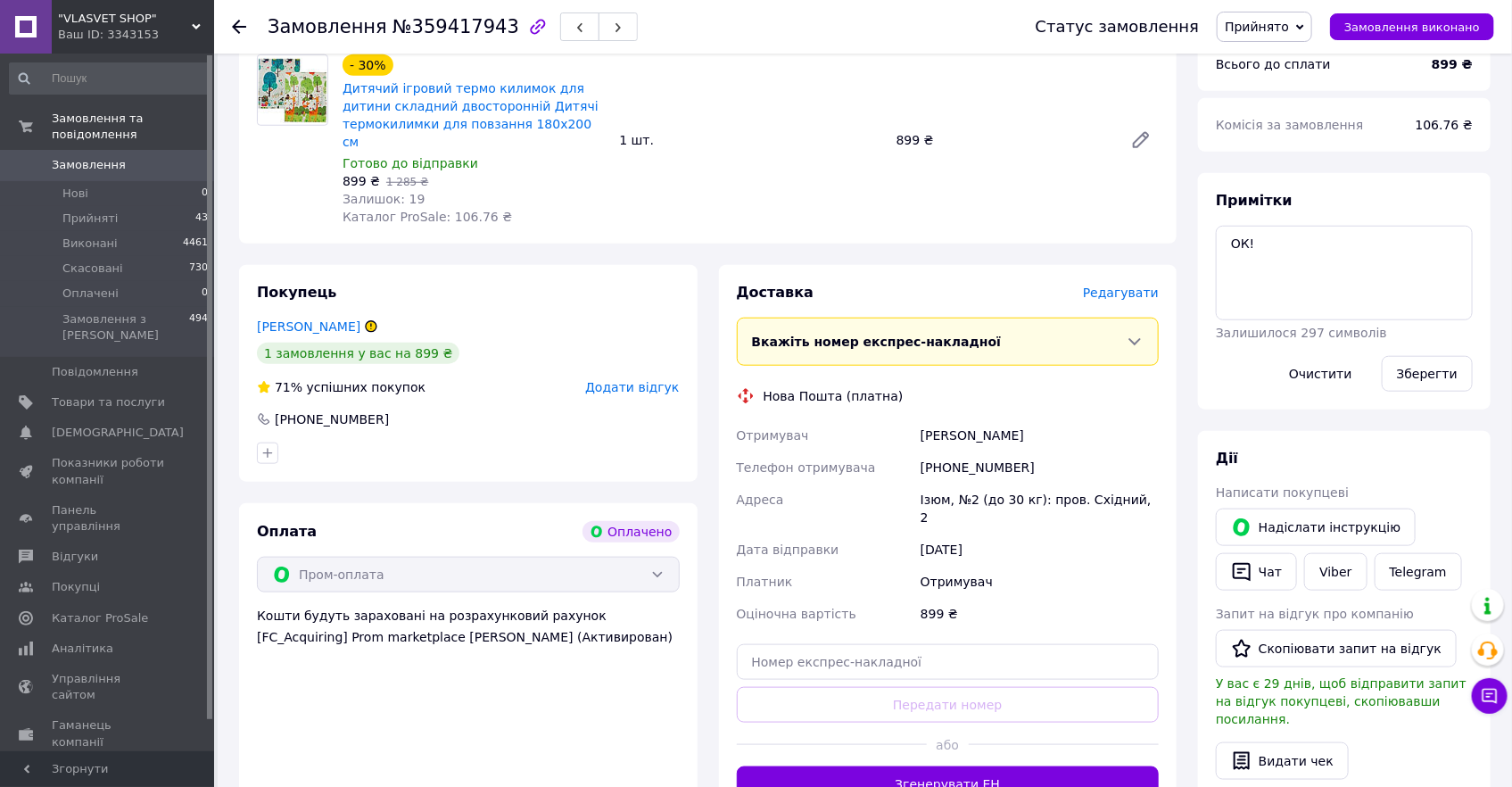
click at [1116, 286] on span "Редагувати" at bounding box center [1120, 293] width 75 height 15
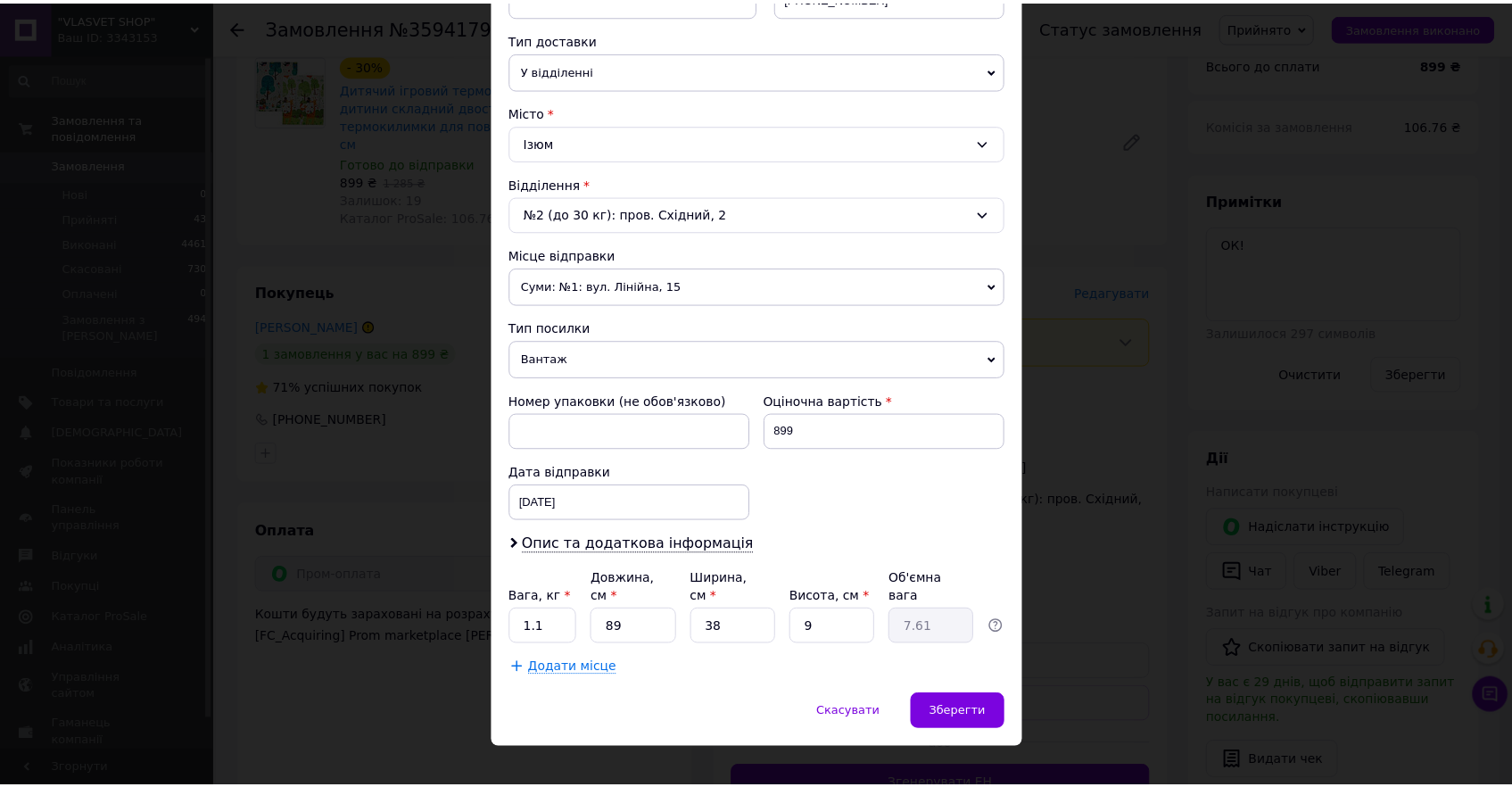
scroll to position [394, 0]
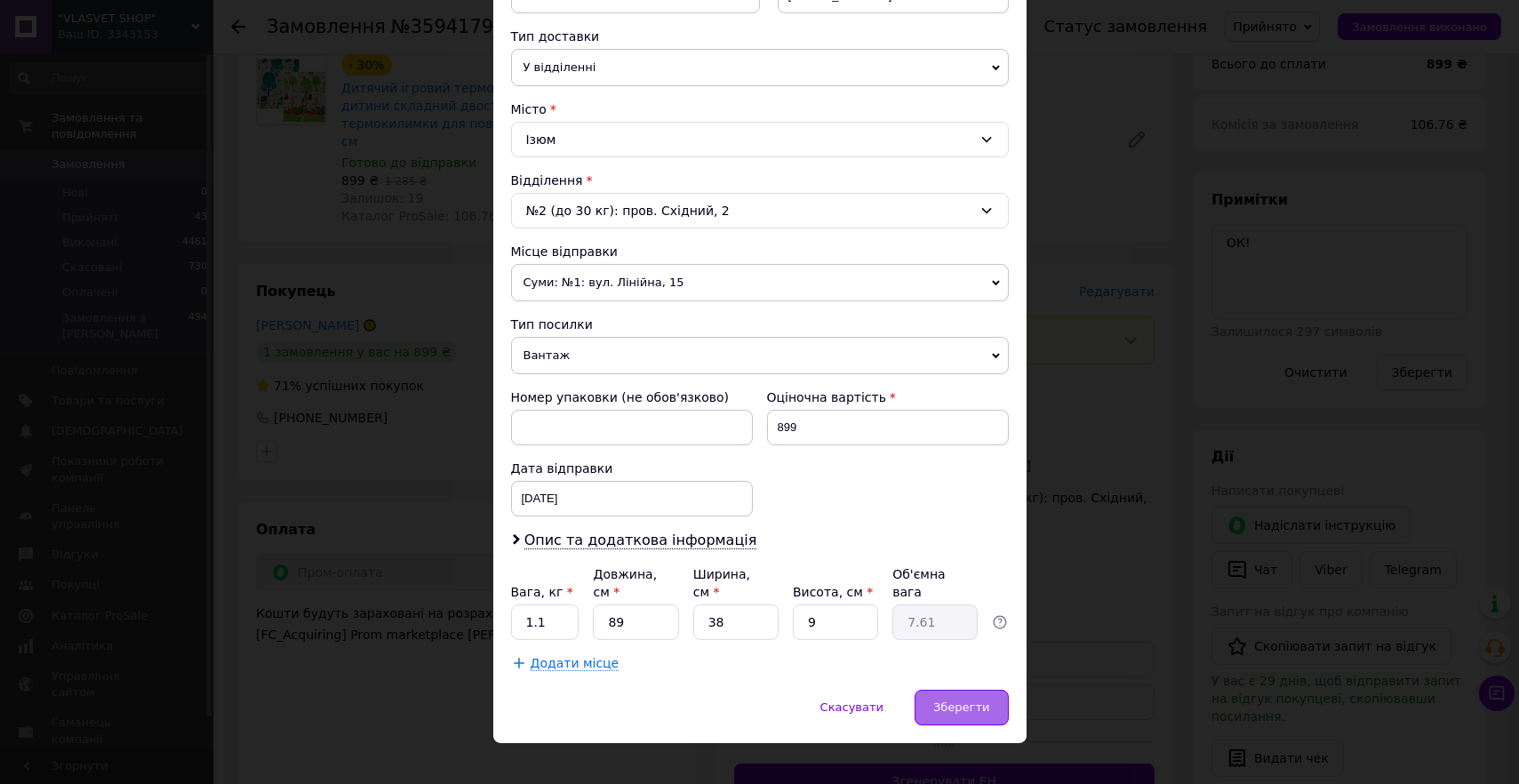
click at [954, 700] on span "Зберегти" at bounding box center [961, 707] width 56 height 14
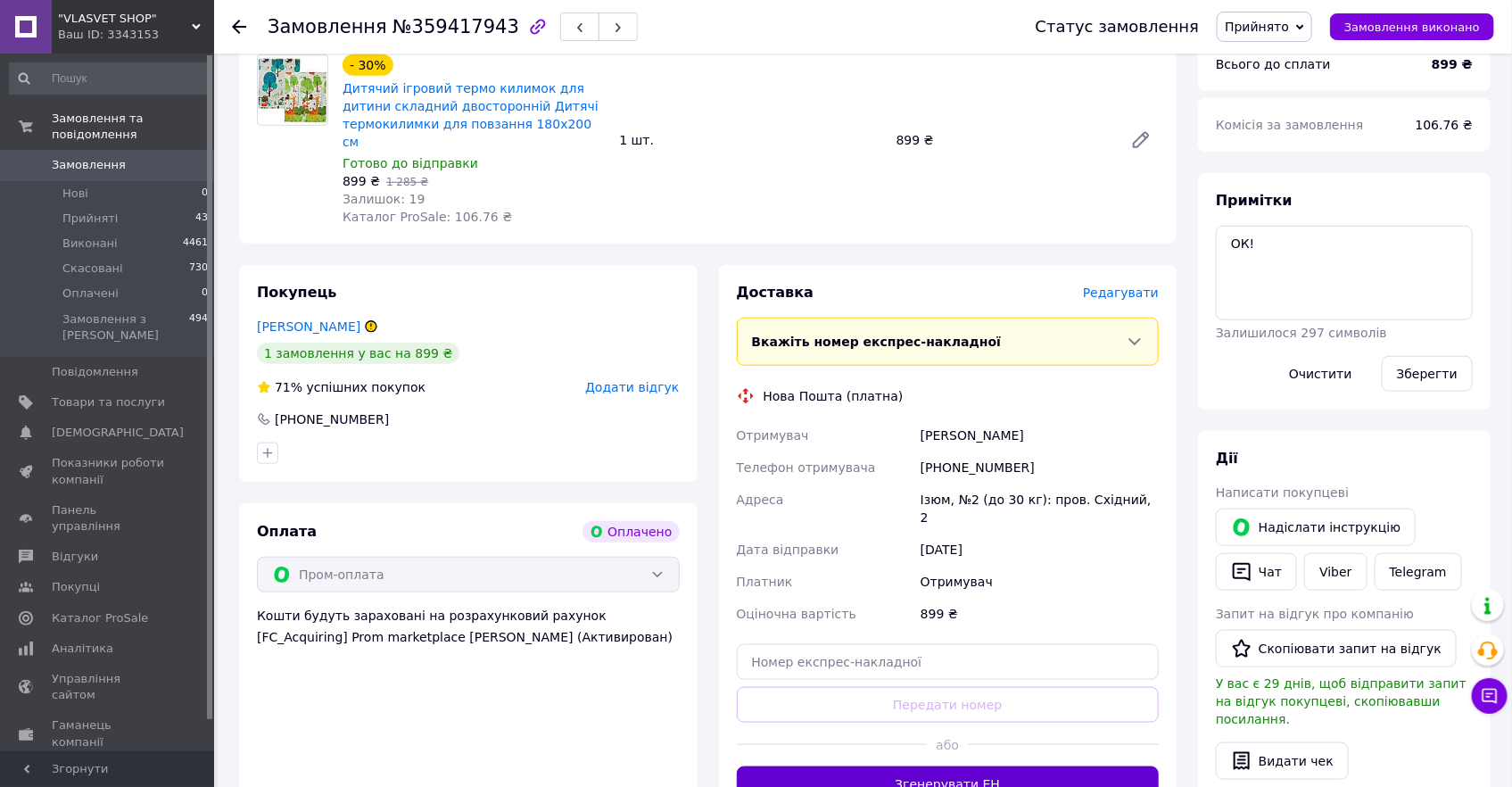
click at [933, 766] on button "Згенерувати ЕН" at bounding box center [948, 784] width 423 height 35
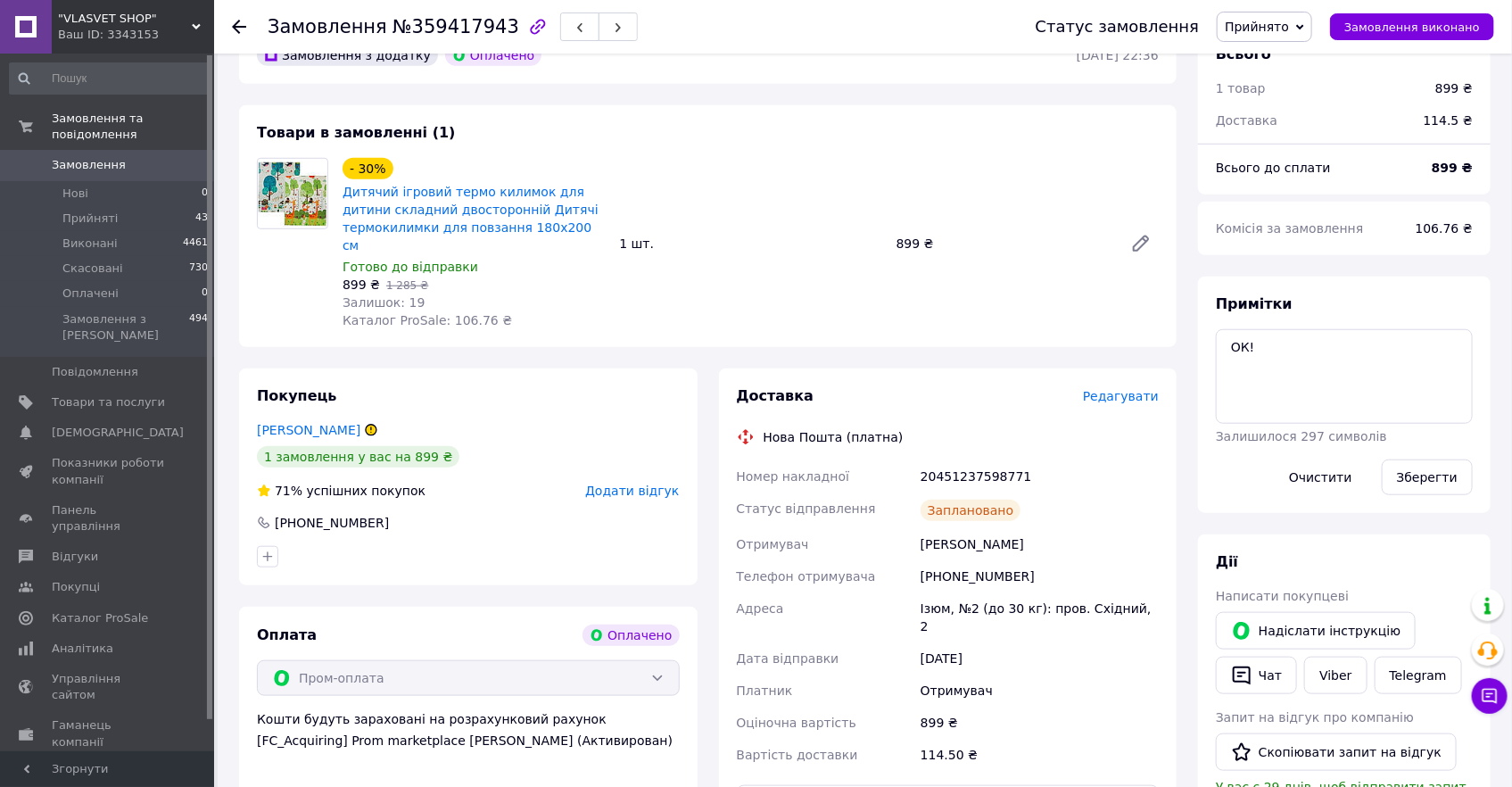
scroll to position [486, 0]
